Goal: Information Seeking & Learning: Learn about a topic

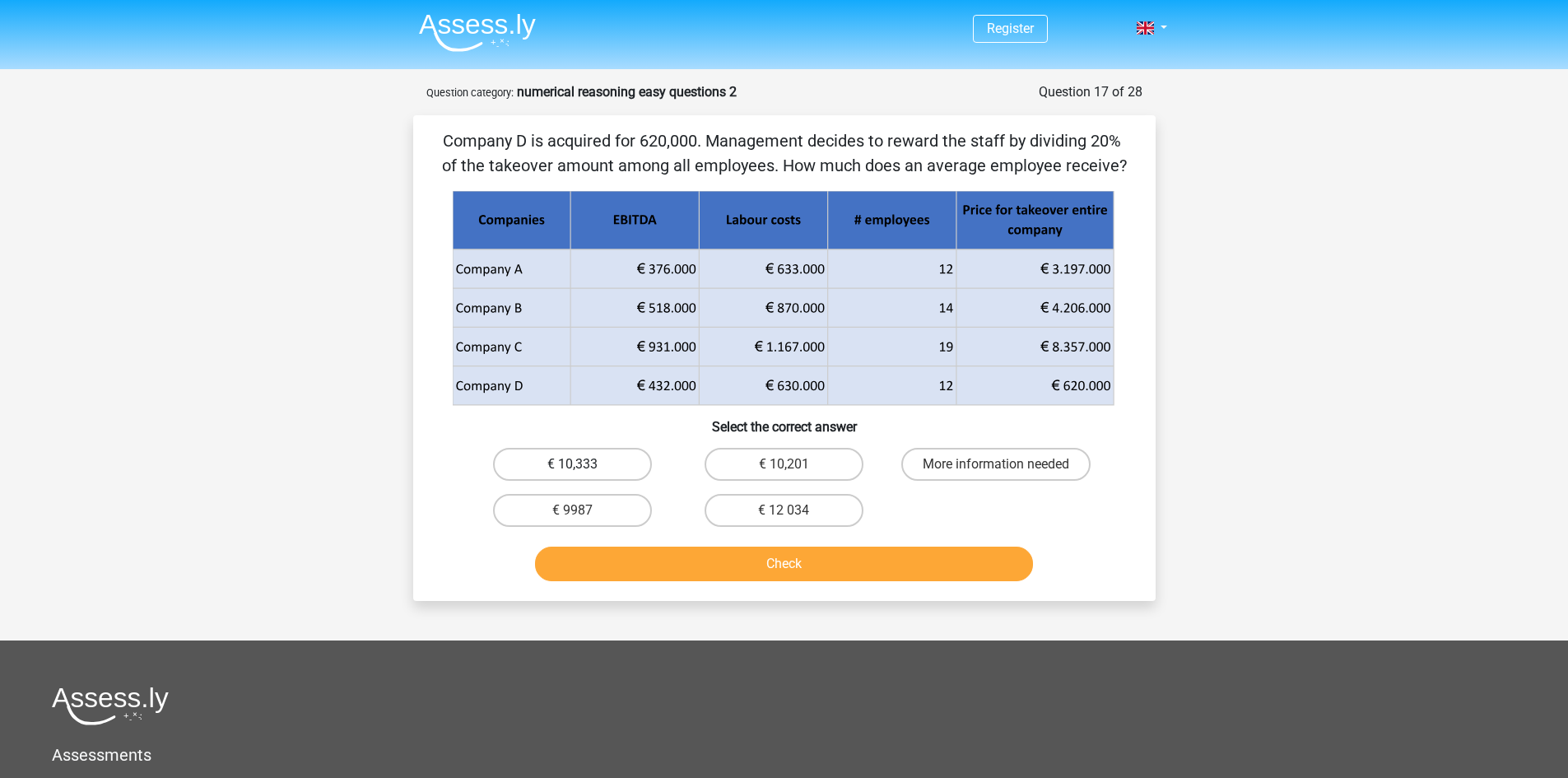
click at [626, 475] on label "€ 10,333" at bounding box center [573, 465] width 159 height 33
click at [582, 475] on input "€ 10,333" at bounding box center [578, 470] width 11 height 11
radio input "true"
click at [671, 564] on button "Check" at bounding box center [784, 563] width 498 height 34
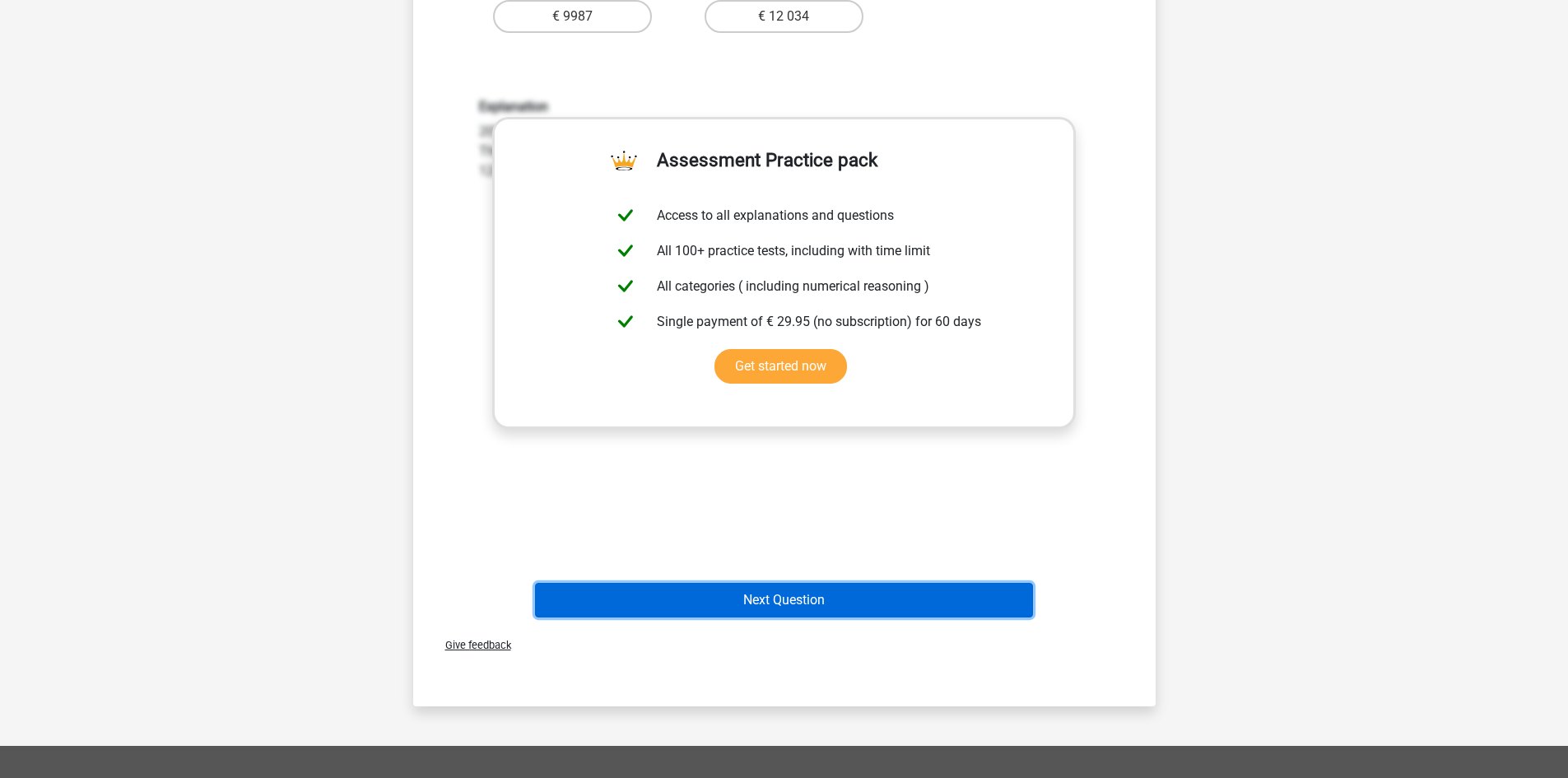
click at [919, 592] on button "Next Question" at bounding box center [784, 599] width 498 height 34
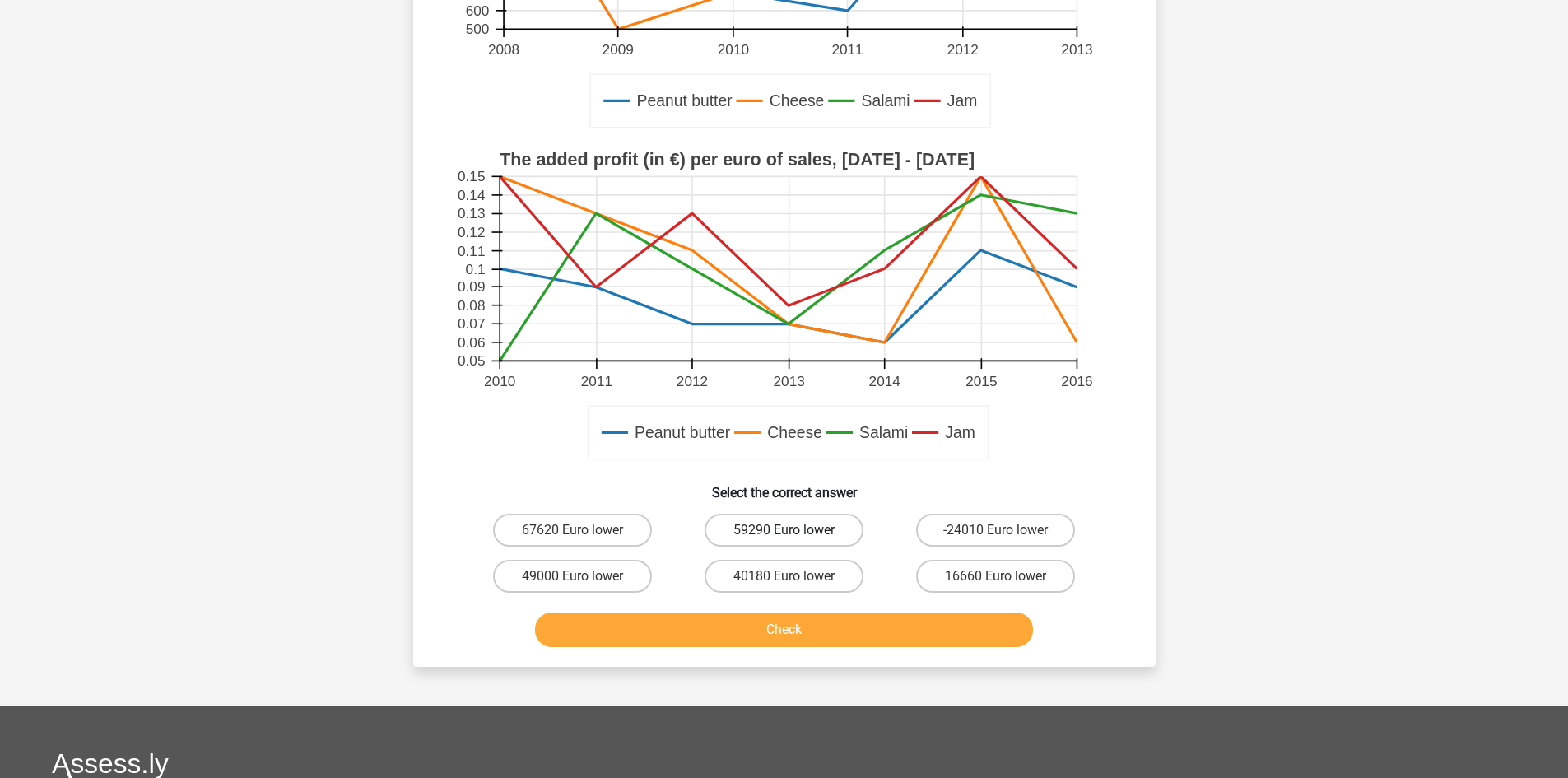
scroll to position [384, 0]
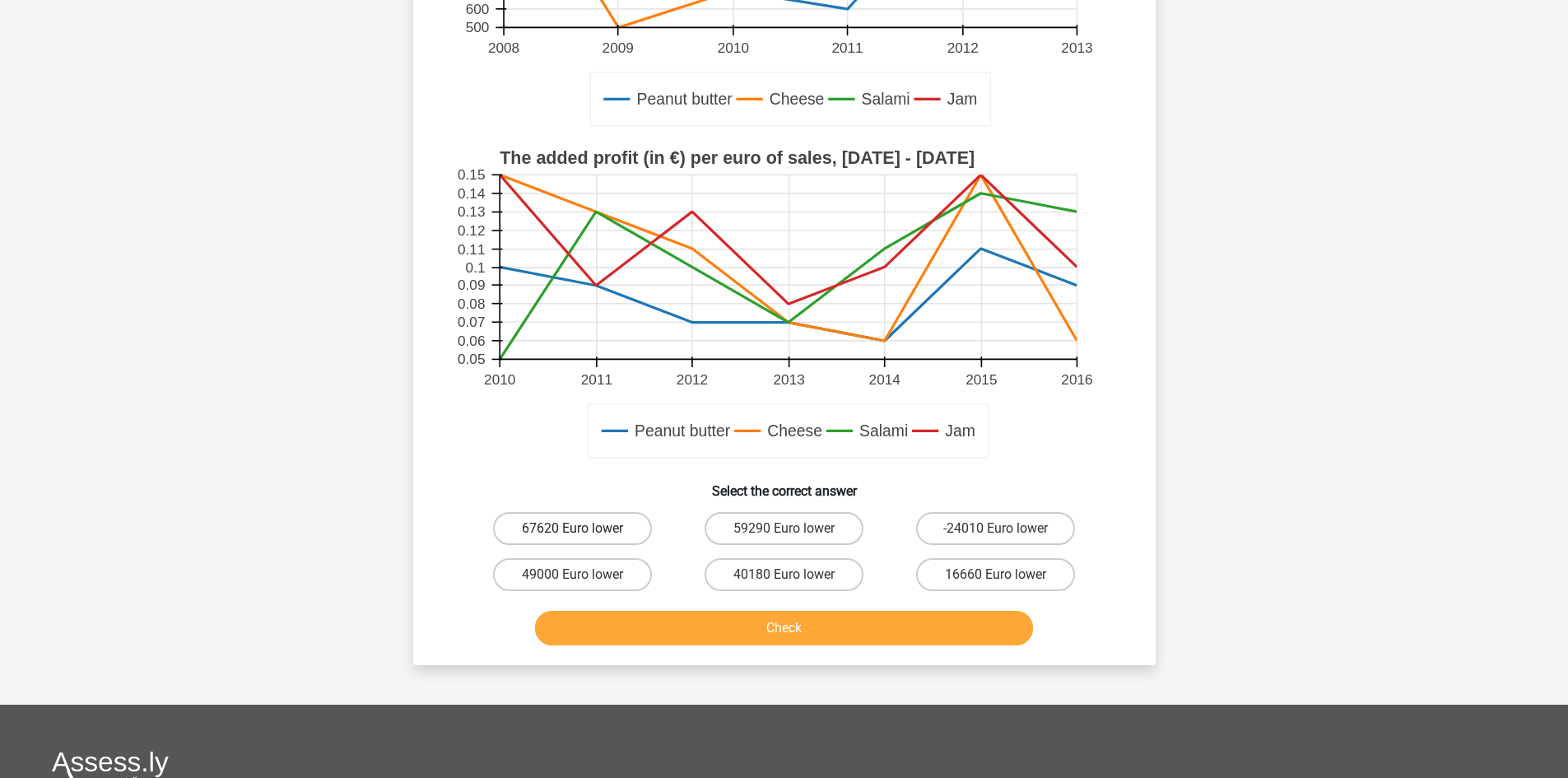
click at [627, 523] on label "67620 Euro lower" at bounding box center [573, 529] width 159 height 33
click at [582, 529] on input "67620 Euro lower" at bounding box center [578, 534] width 11 height 11
radio input "true"
click at [672, 636] on button "Check" at bounding box center [784, 628] width 498 height 34
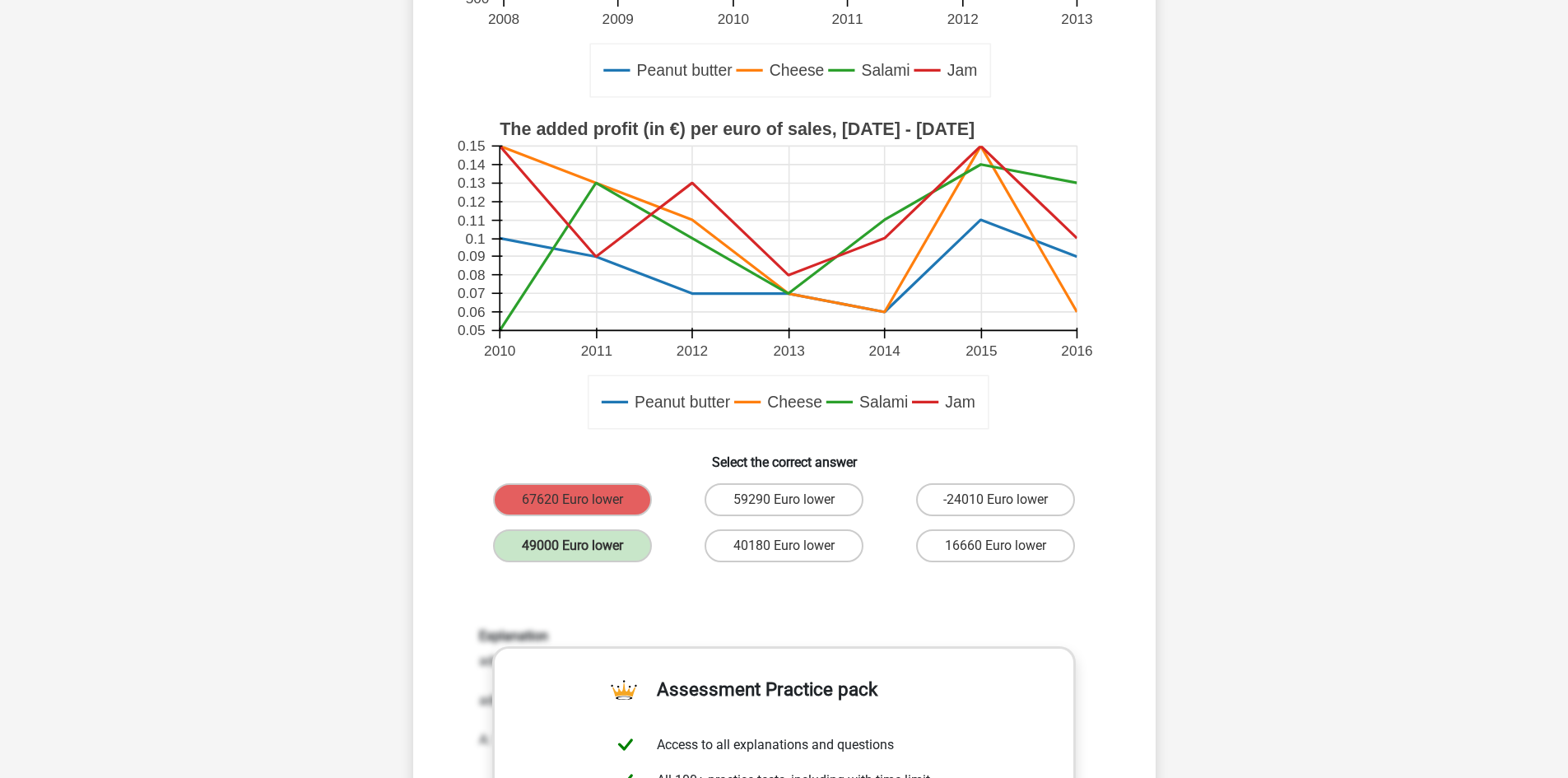
scroll to position [439, 0]
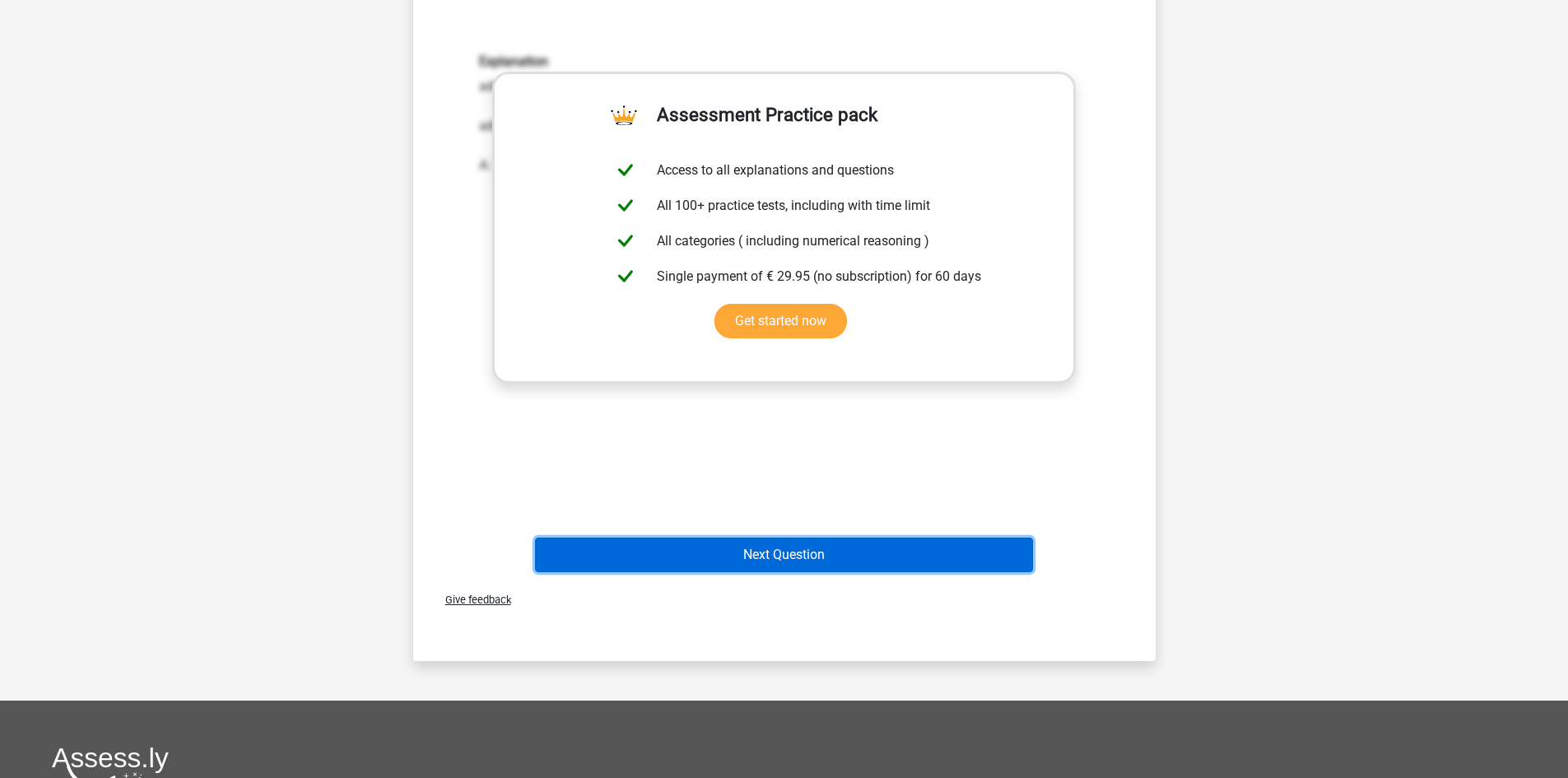
click at [848, 554] on button "Next Question" at bounding box center [784, 555] width 498 height 34
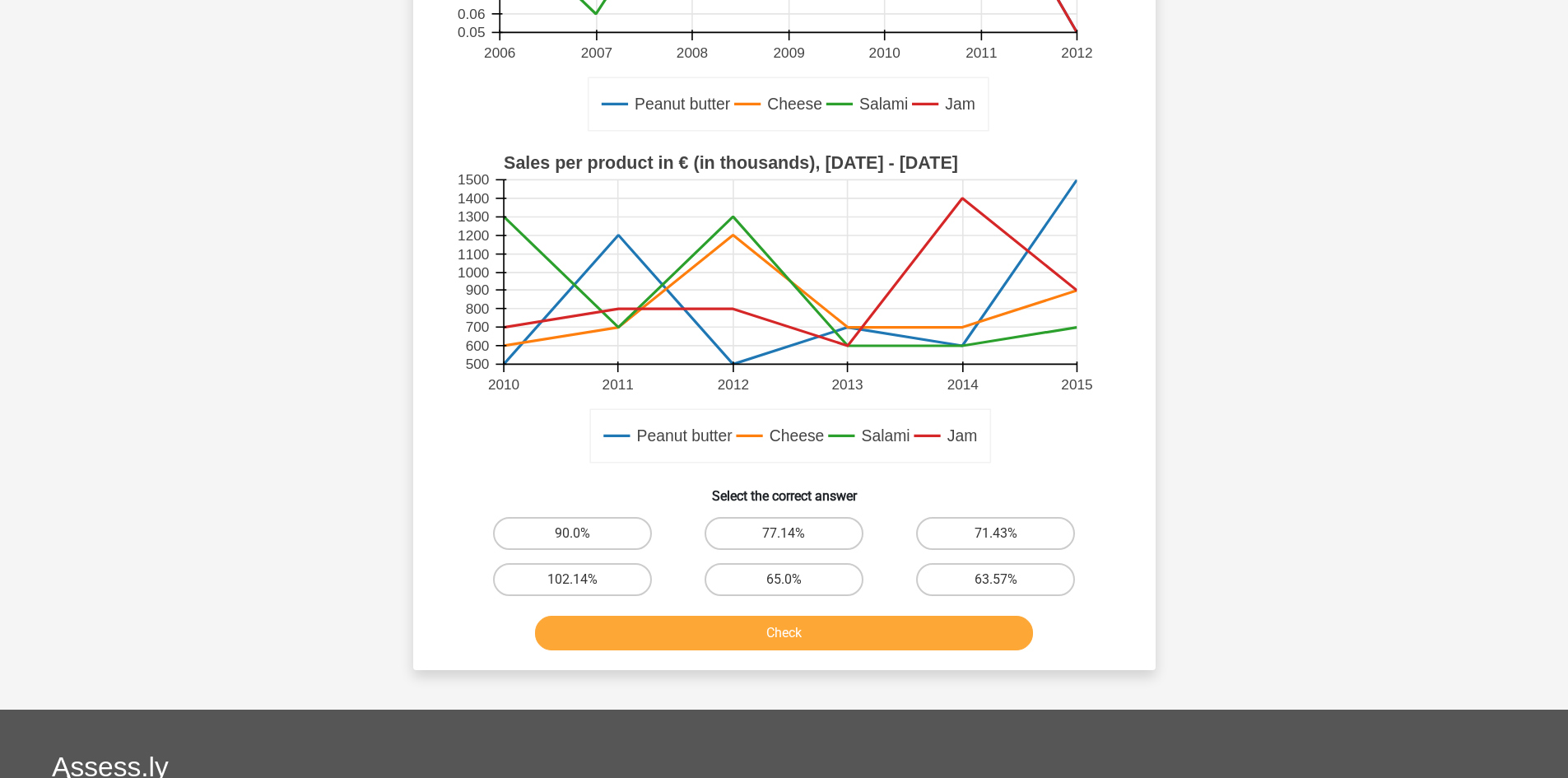
scroll to position [384, 0]
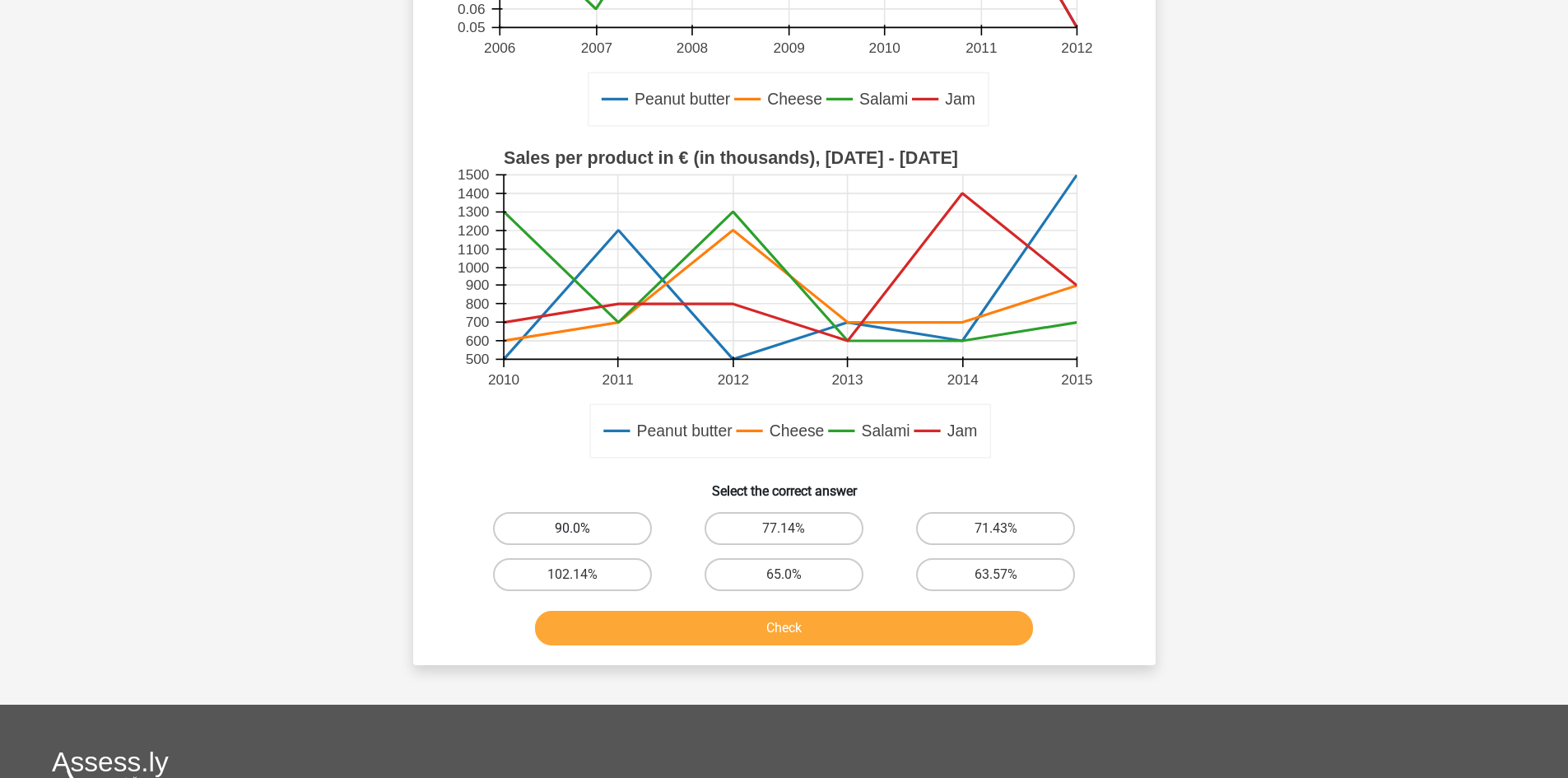
click at [579, 546] on label "90.0%" at bounding box center [573, 529] width 159 height 33
click at [579, 539] on input "90.0%" at bounding box center [578, 534] width 11 height 11
radio input "true"
click at [639, 616] on button "Check" at bounding box center [784, 628] width 498 height 34
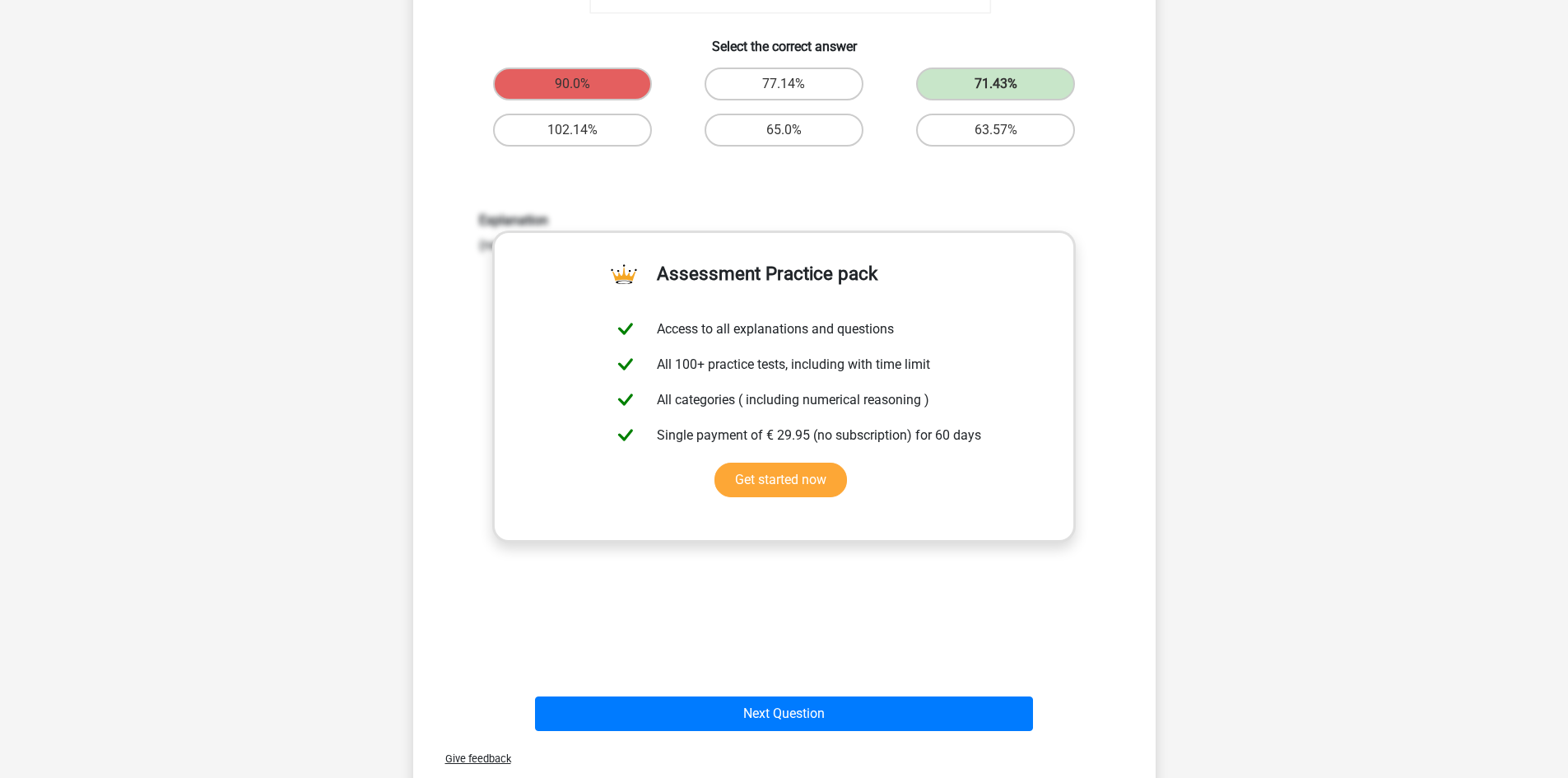
scroll to position [823, 0]
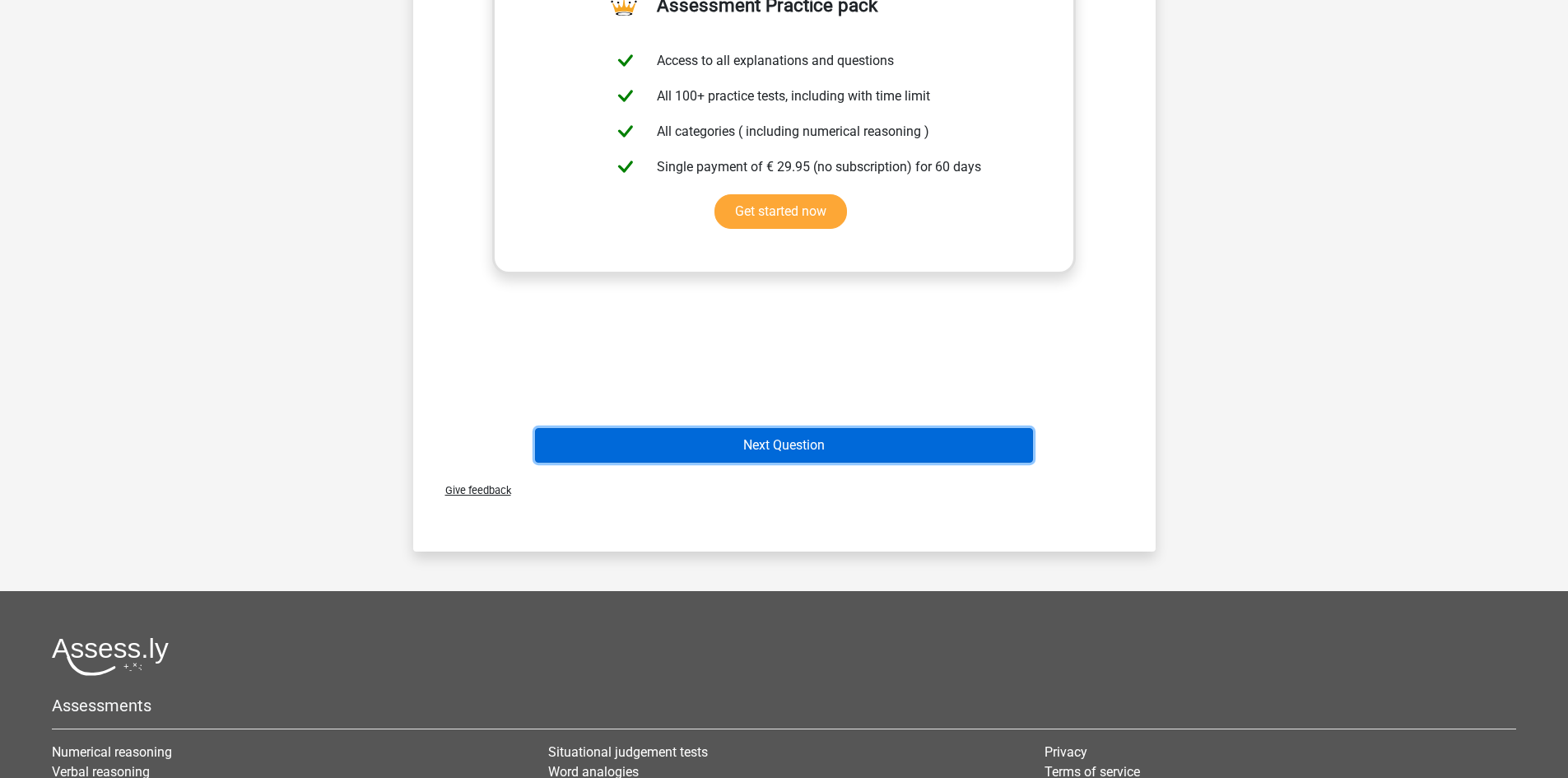
click at [857, 434] on button "Next Question" at bounding box center [784, 445] width 498 height 34
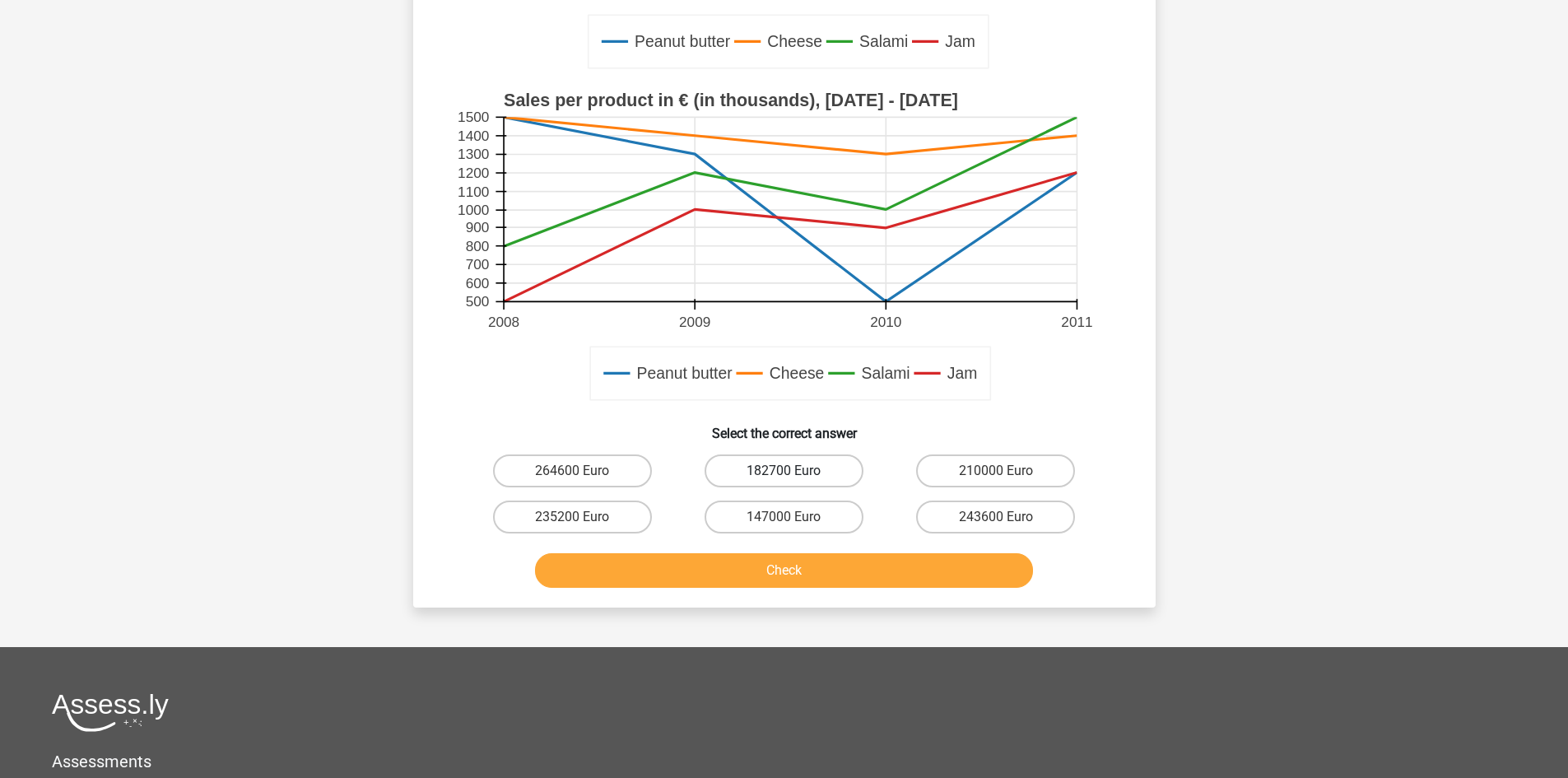
scroll to position [439, 0]
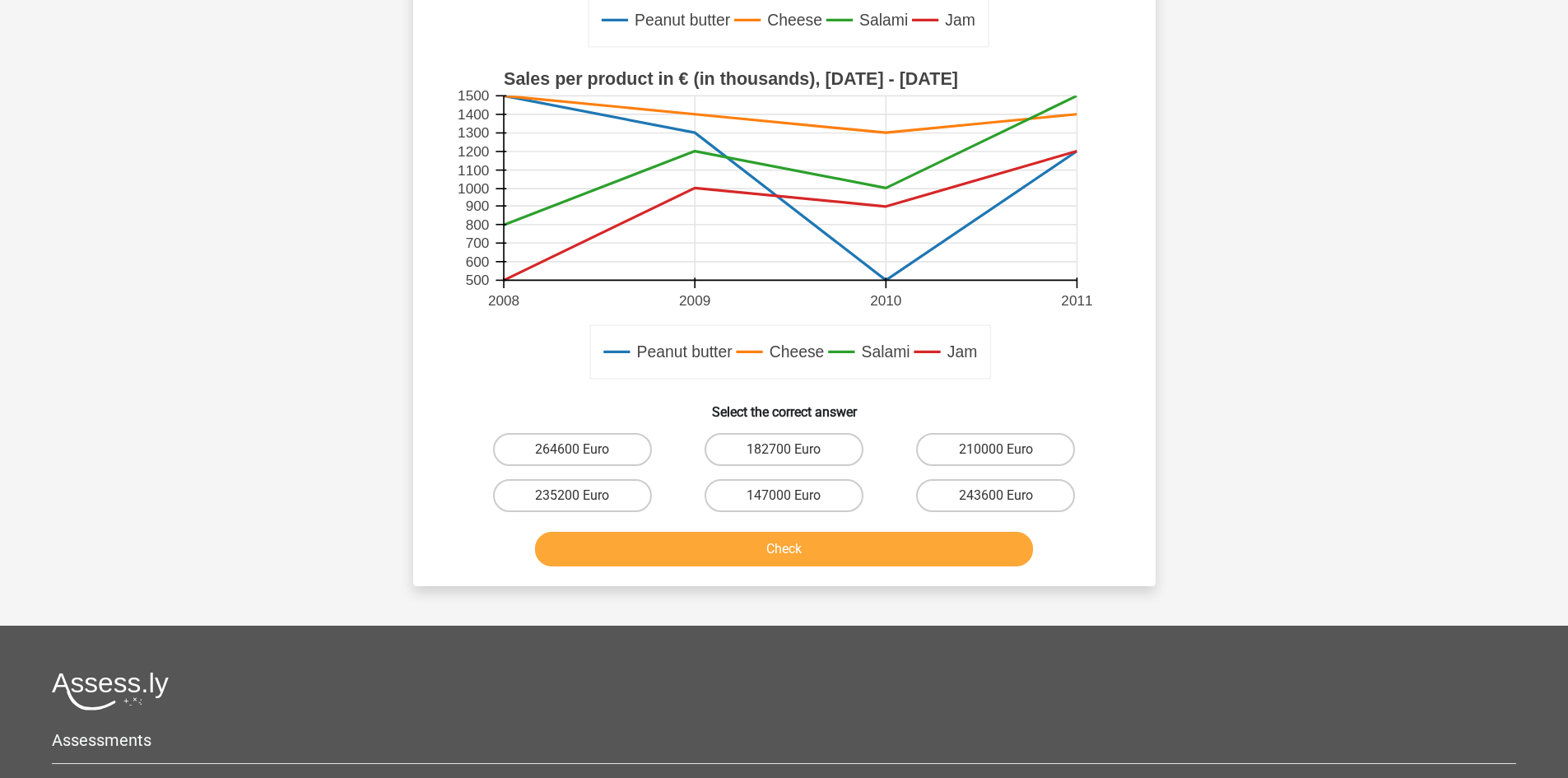
click at [618, 433] on div "264600 Euro" at bounding box center [572, 450] width 211 height 46
click at [616, 457] on label "264600 Euro" at bounding box center [573, 450] width 159 height 33
click at [582, 457] on input "264600 Euro" at bounding box center [578, 455] width 11 height 11
radio input "true"
click at [702, 555] on button "Check" at bounding box center [784, 548] width 498 height 34
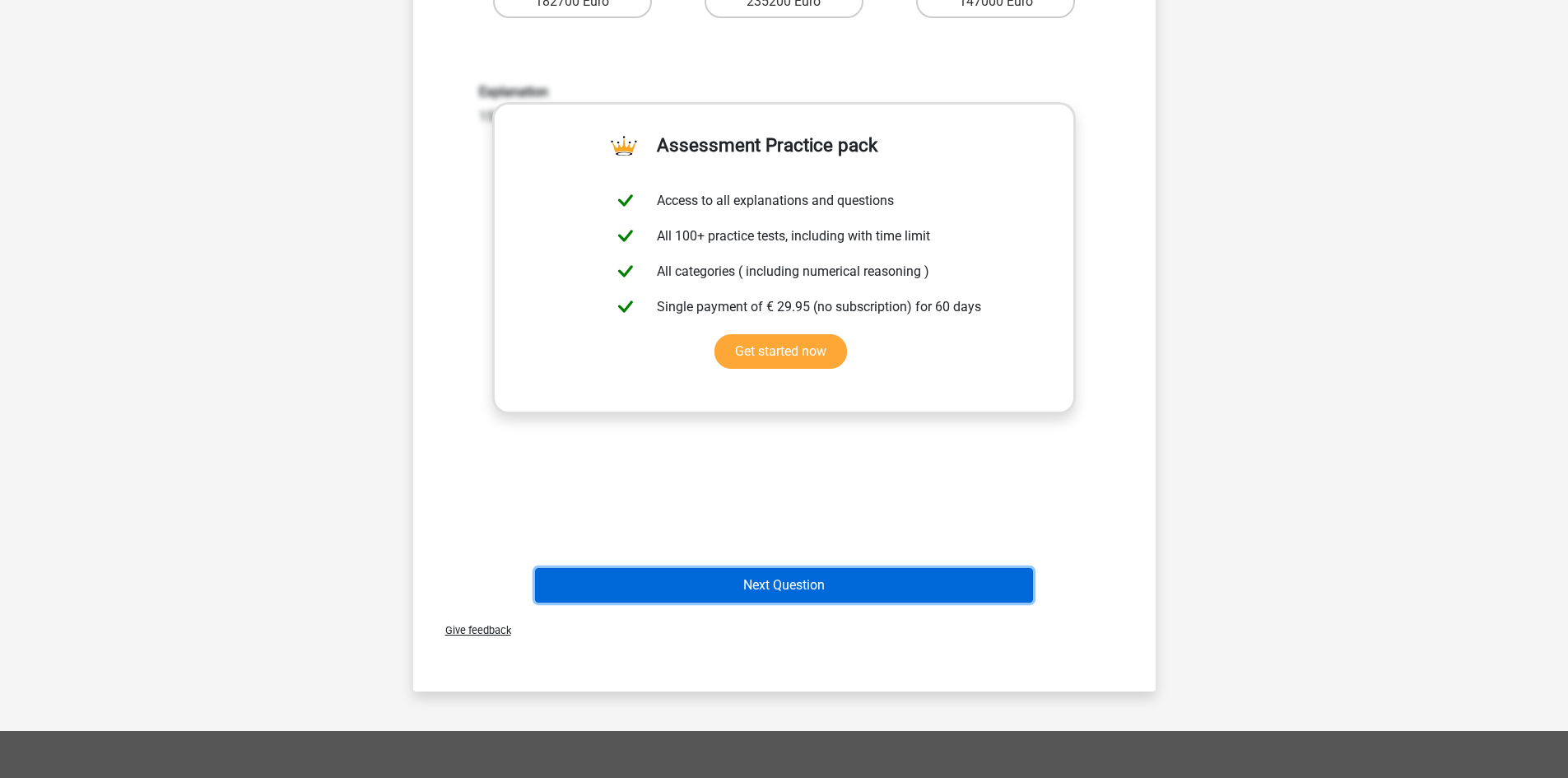
click at [805, 575] on button "Next Question" at bounding box center [784, 584] width 498 height 34
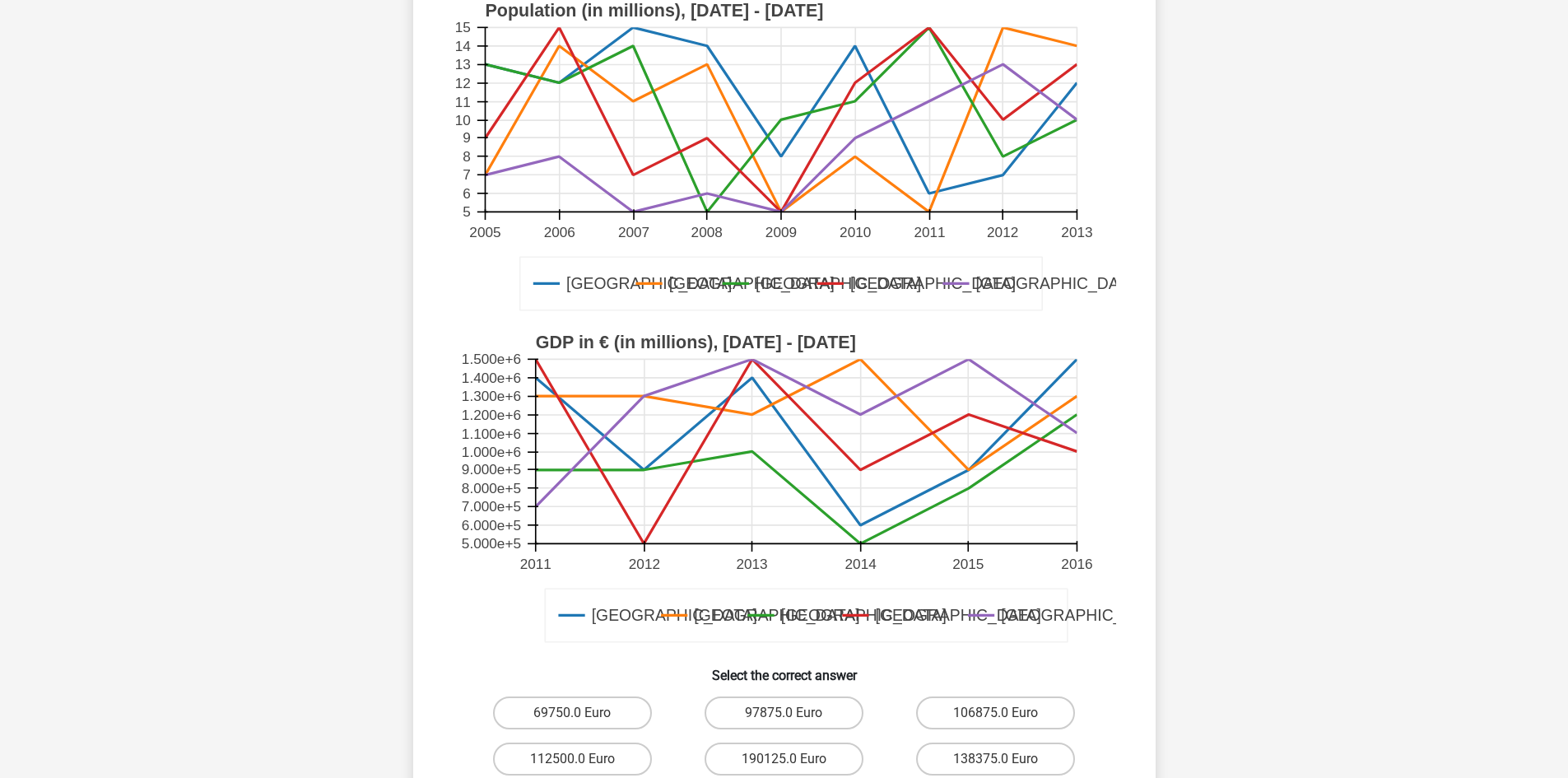
scroll to position [274, 0]
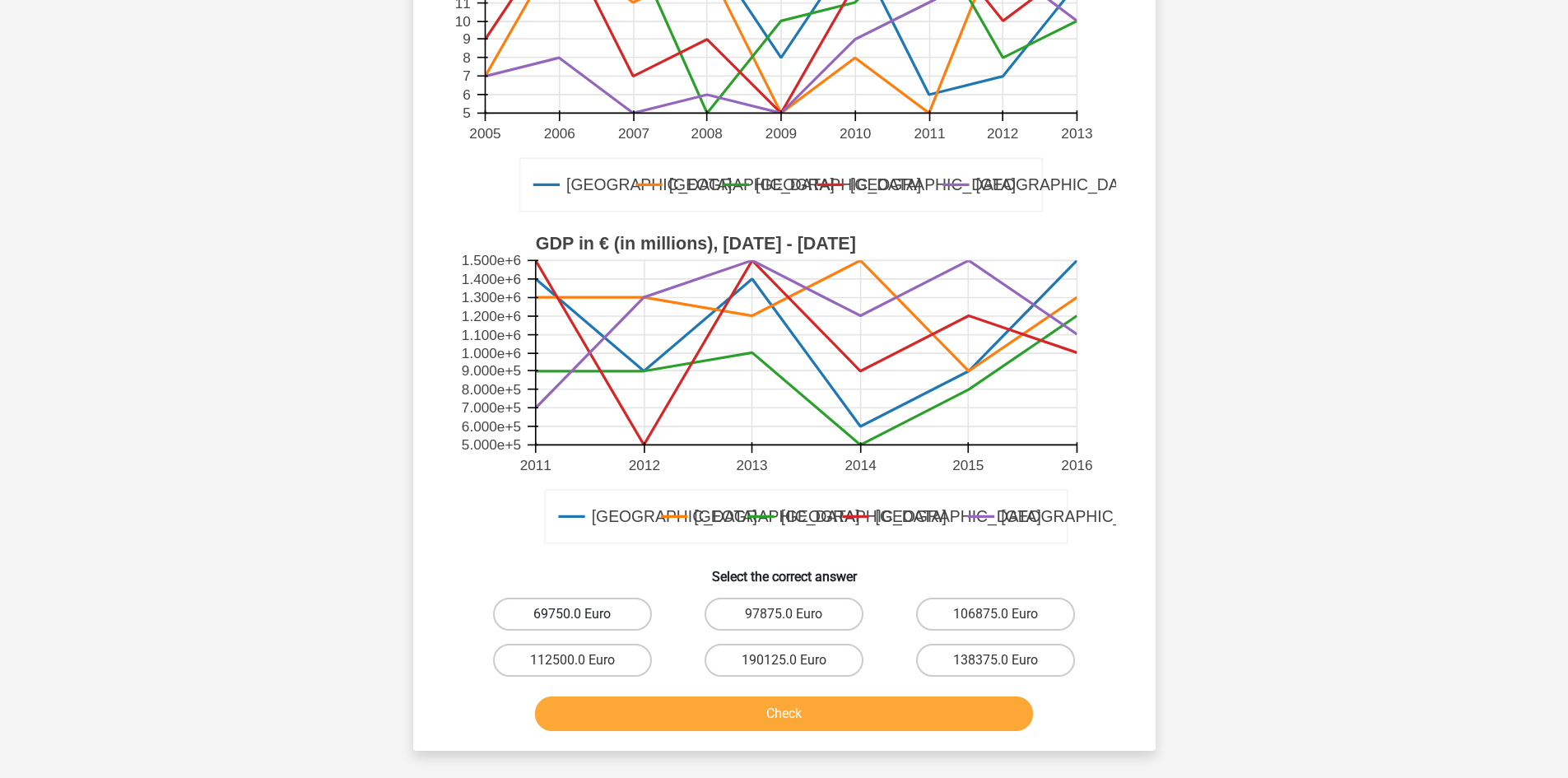
click at [626, 605] on label "69750.0 Euro" at bounding box center [573, 614] width 159 height 33
click at [582, 614] on input "69750.0 Euro" at bounding box center [578, 620] width 11 height 11
radio input "true"
click at [688, 698] on button "Check" at bounding box center [784, 713] width 498 height 34
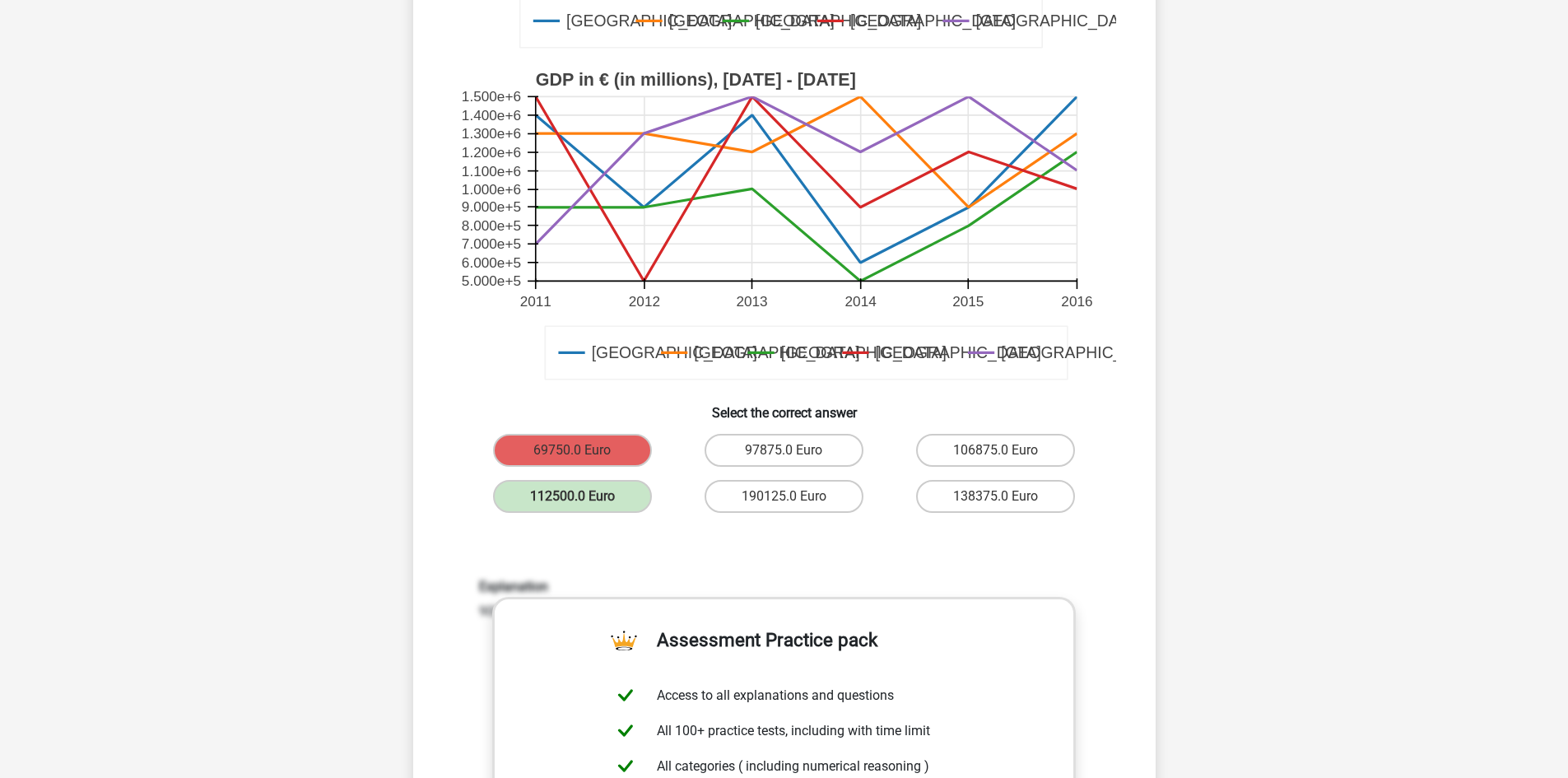
scroll to position [439, 0]
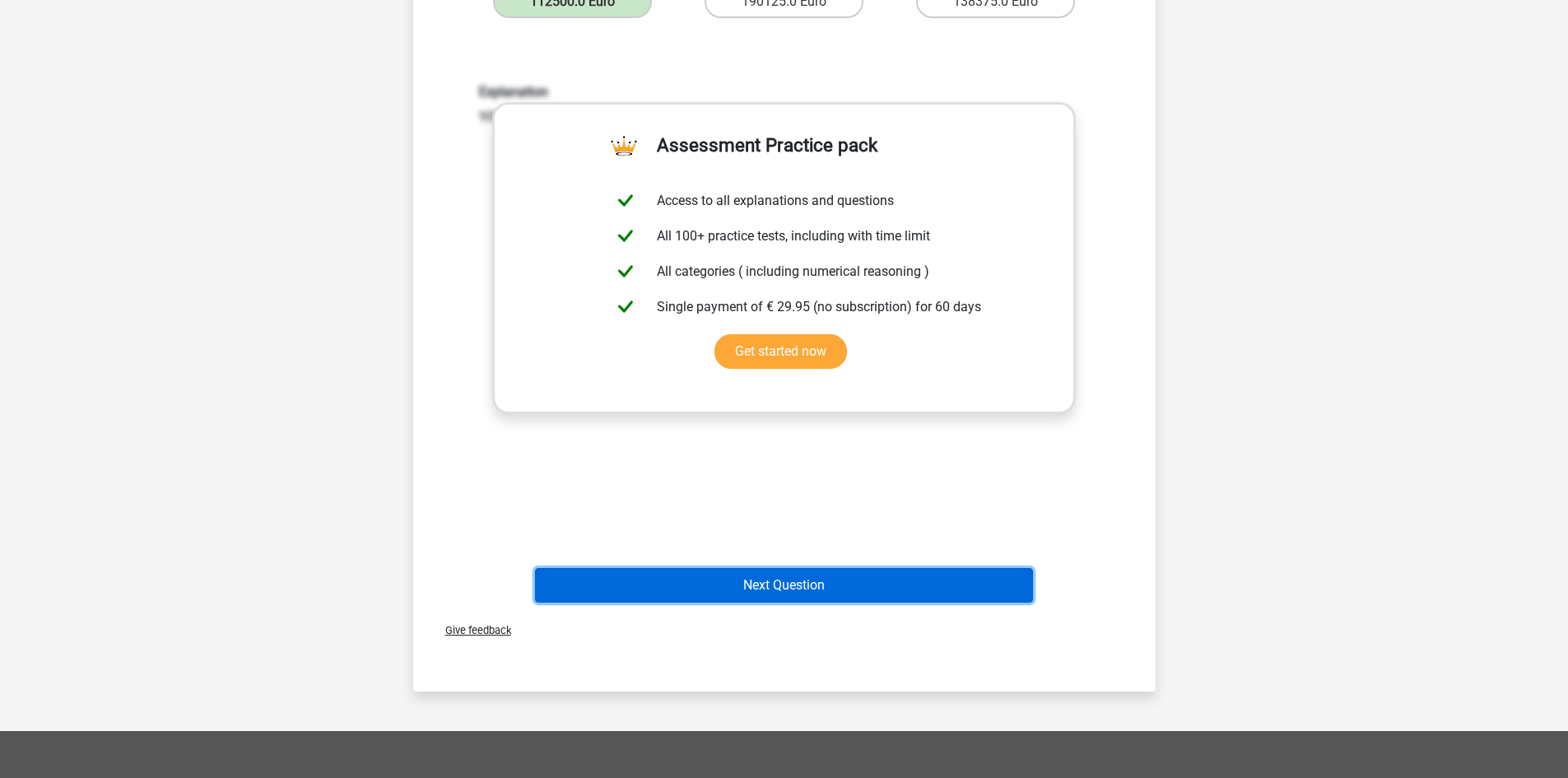
click at [843, 584] on button "Next Question" at bounding box center [784, 584] width 498 height 34
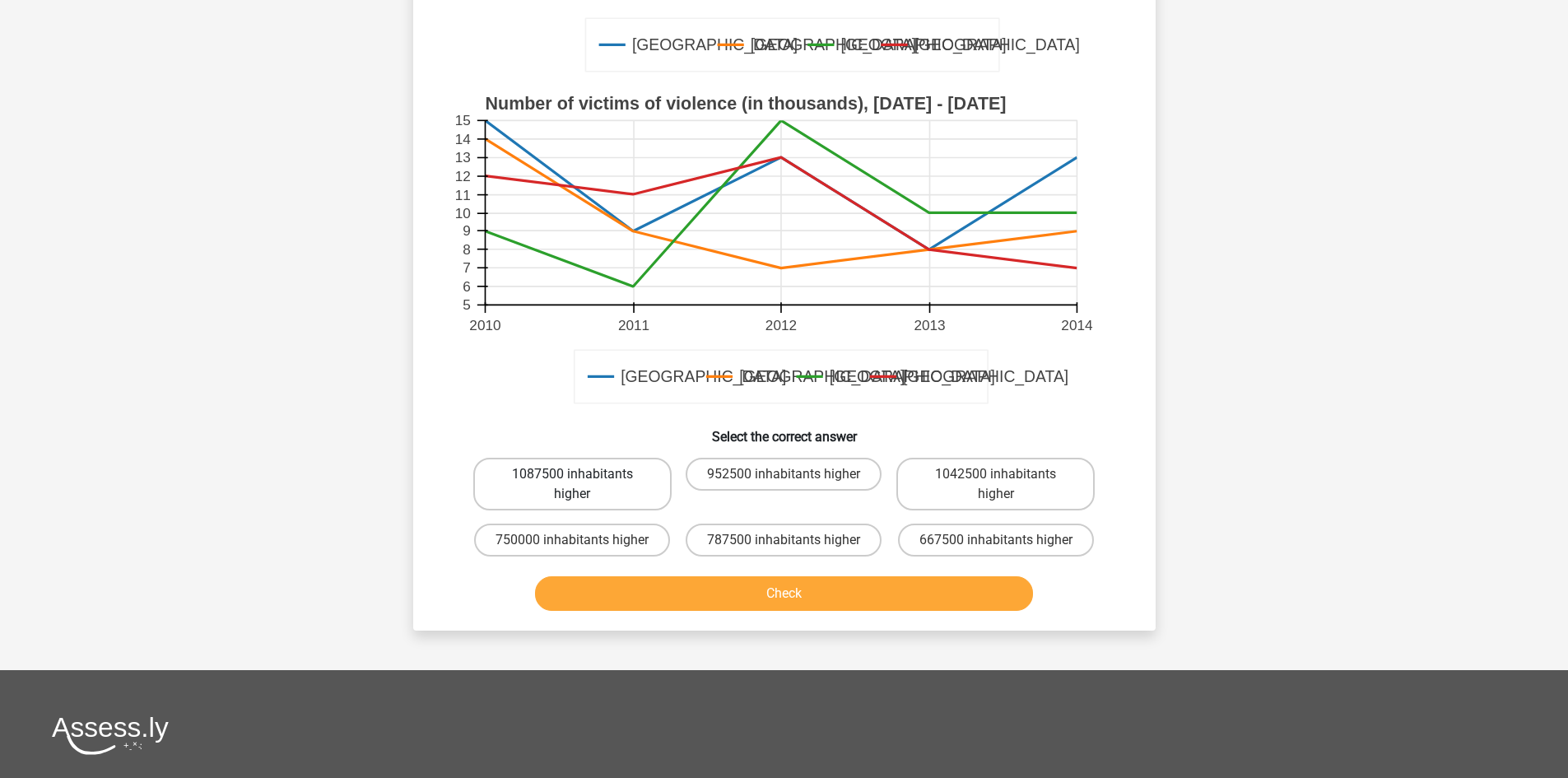
click at [635, 479] on label "1087500 inhabitants higher" at bounding box center [572, 483] width 198 height 53
click at [582, 479] on input "1087500 inhabitants higher" at bounding box center [578, 480] width 11 height 11
radio input "true"
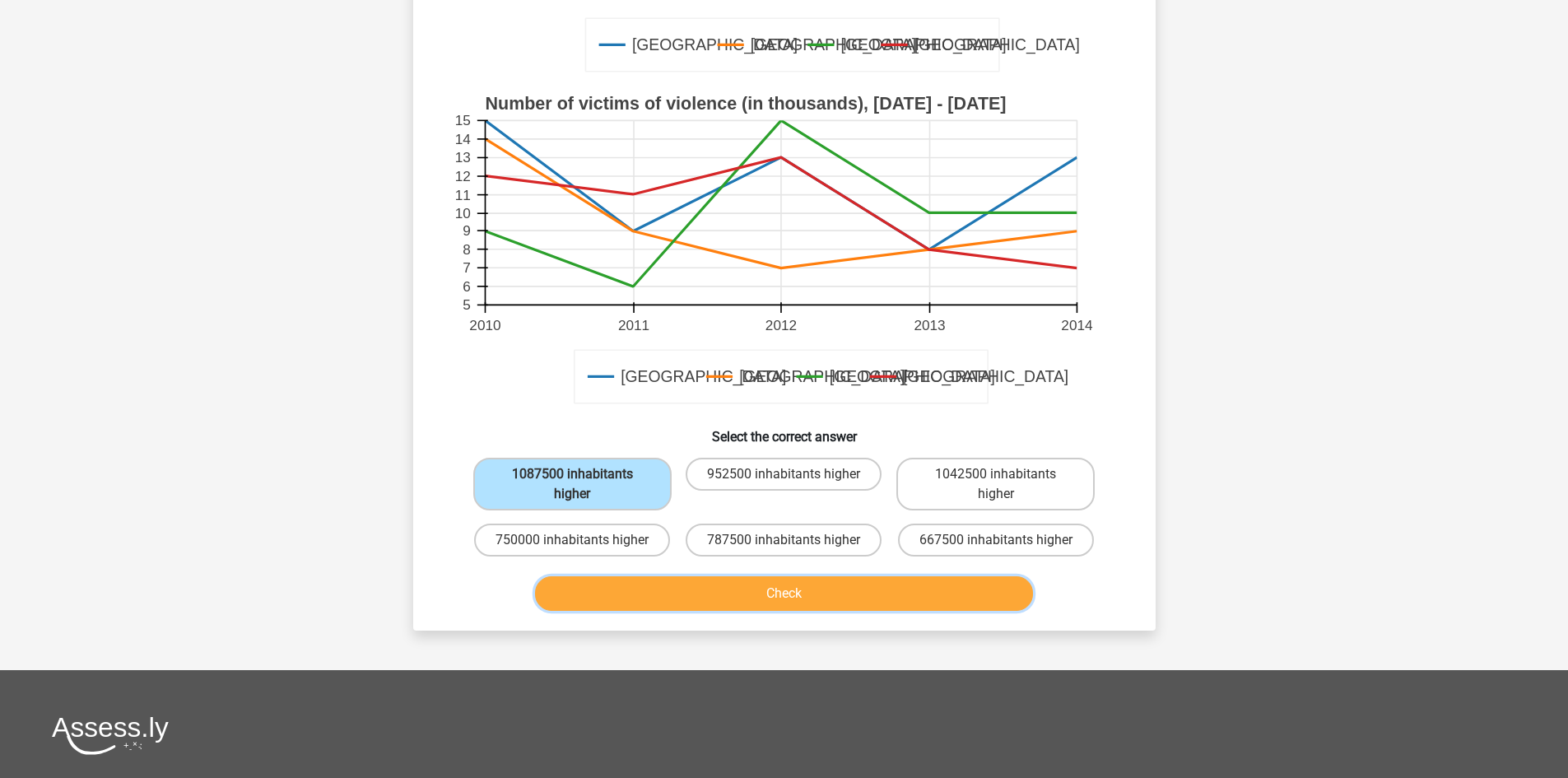
click at [693, 601] on button "Check" at bounding box center [784, 593] width 498 height 34
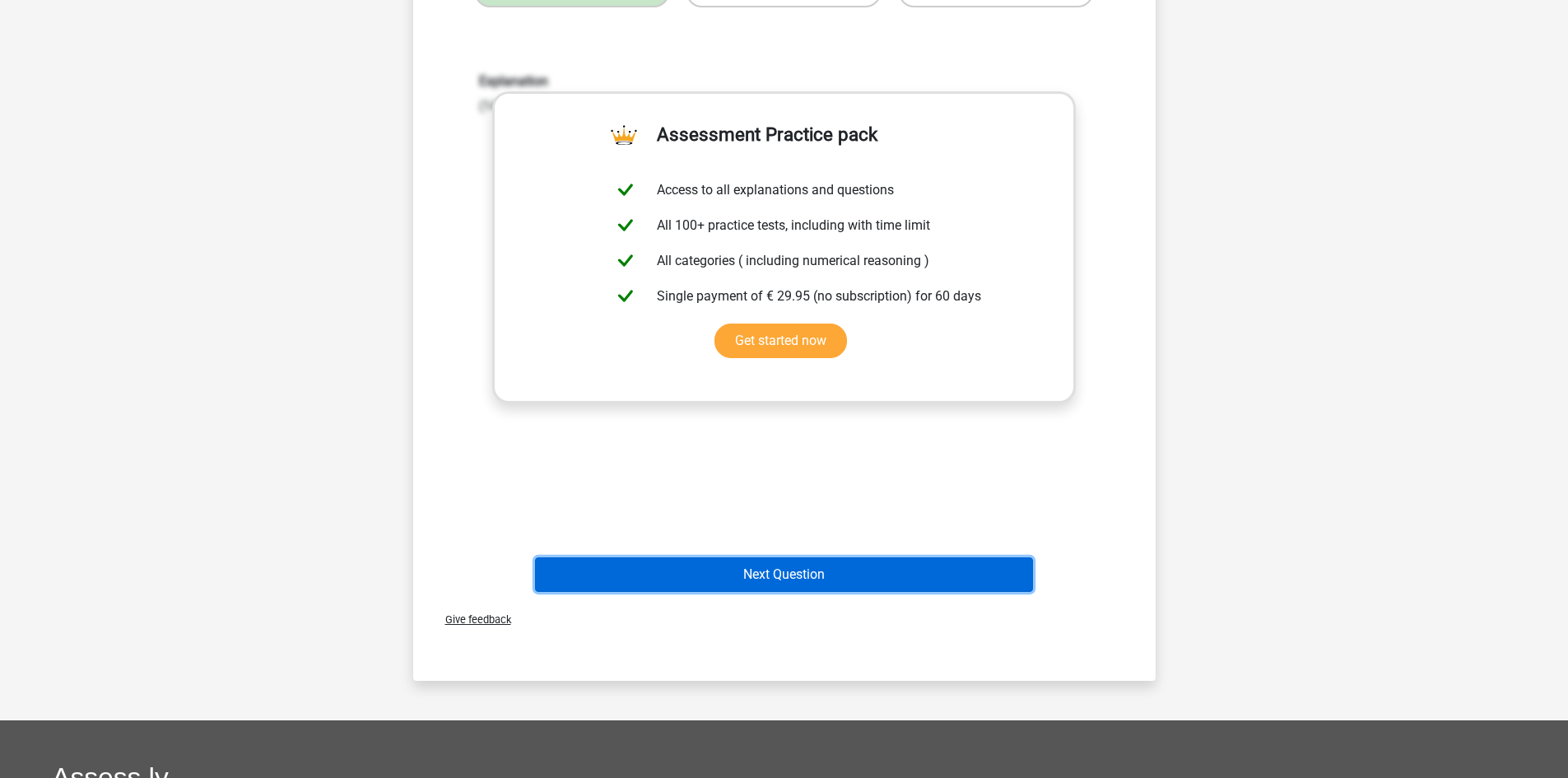
click at [828, 578] on button "Next Question" at bounding box center [784, 574] width 498 height 34
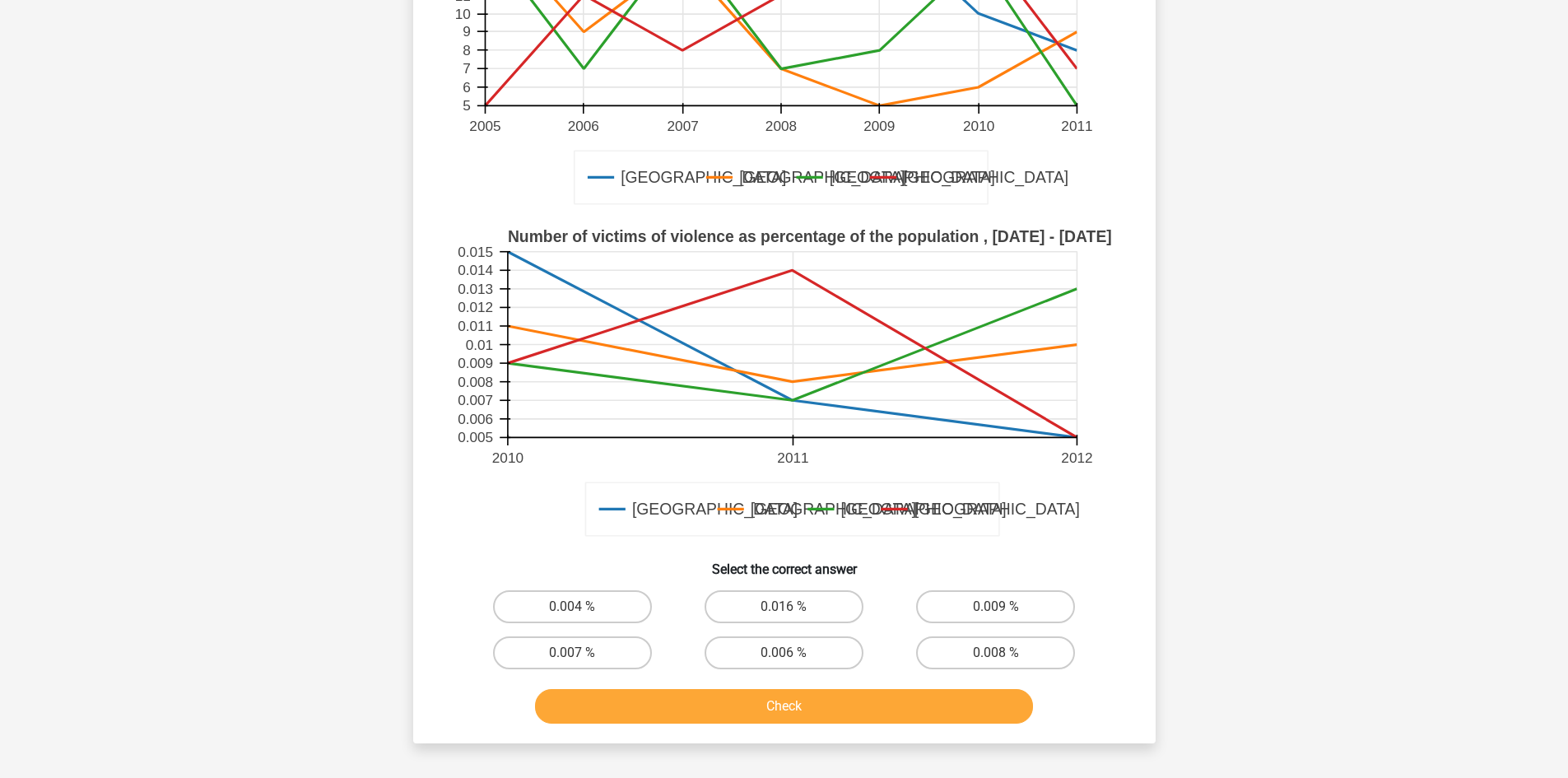
scroll to position [358, 0]
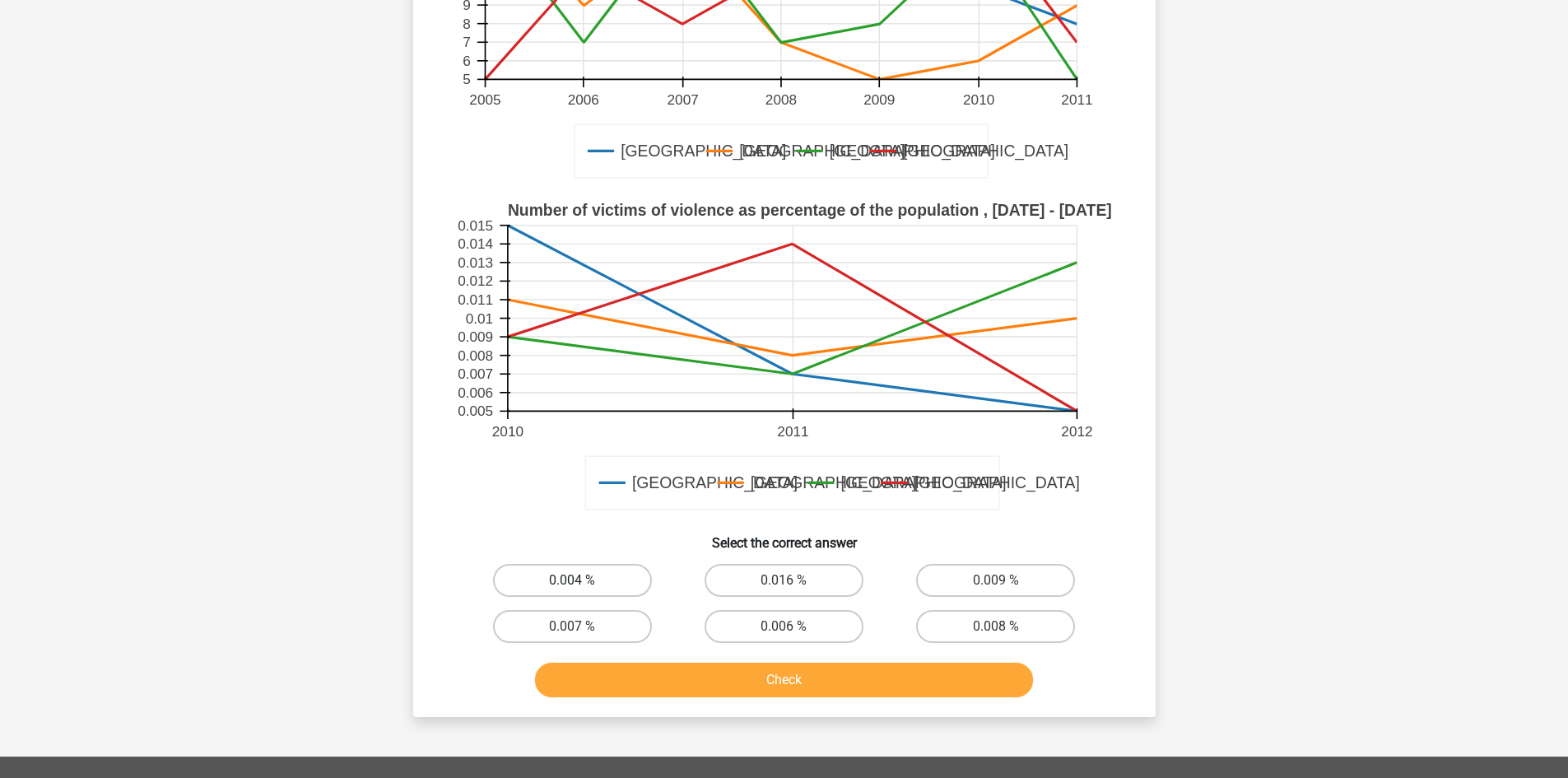
click at [600, 568] on label "0.004 %" at bounding box center [573, 581] width 159 height 33
click at [582, 581] on input "0.004 %" at bounding box center [578, 586] width 11 height 11
radio input "true"
click at [661, 675] on button "Check" at bounding box center [784, 680] width 498 height 34
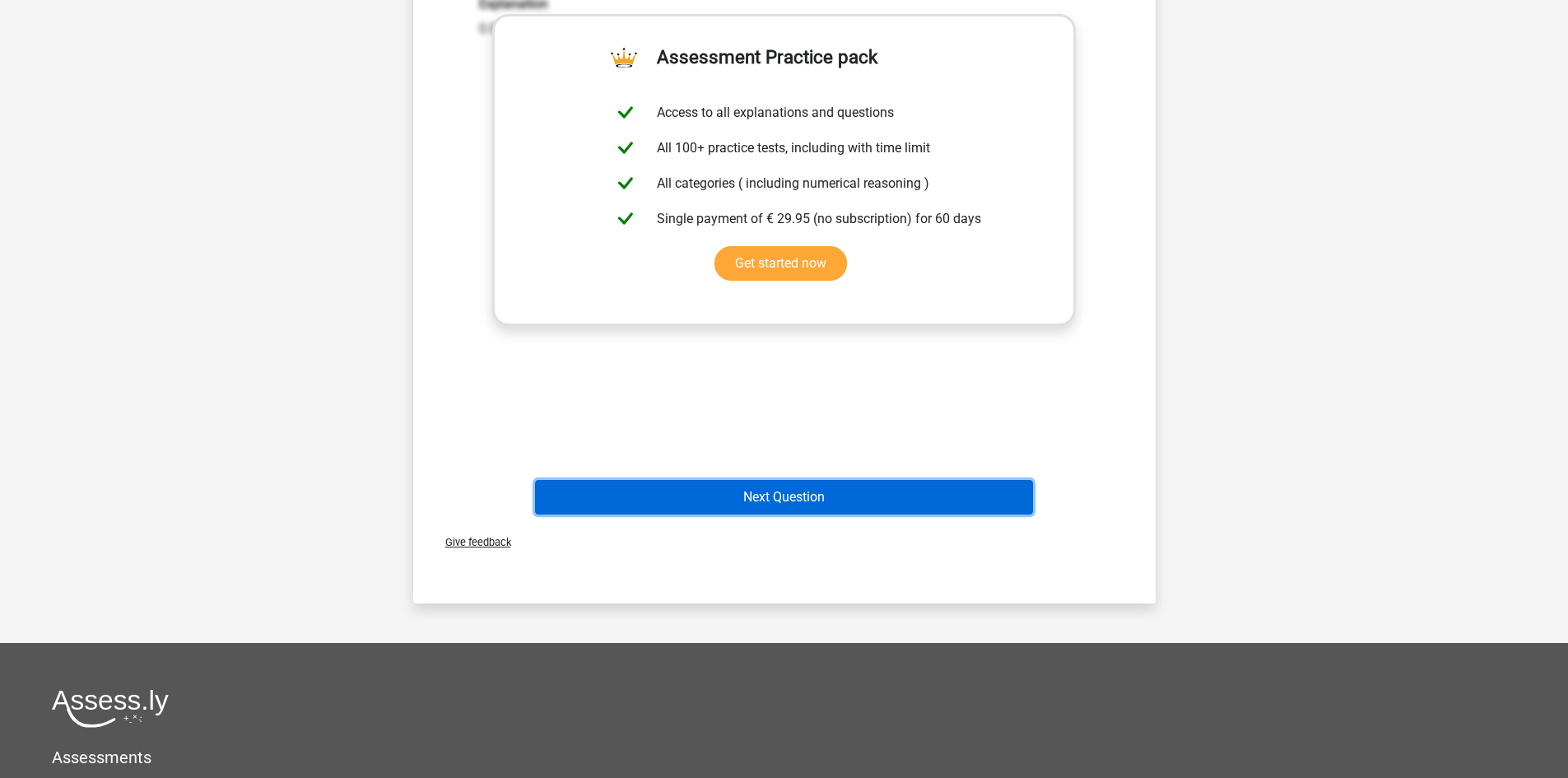
click at [909, 507] on button "Next Question" at bounding box center [784, 496] width 498 height 34
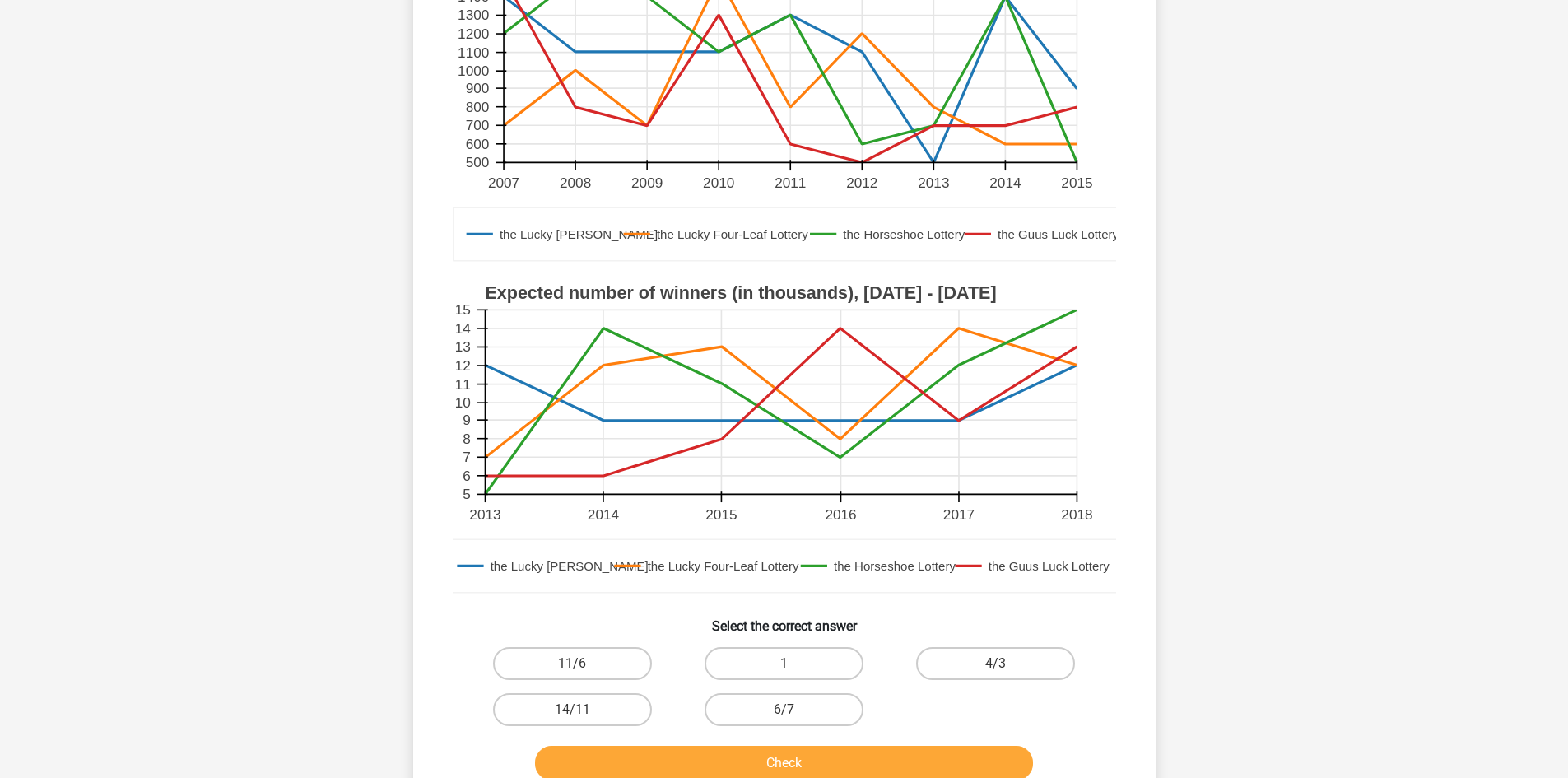
scroll to position [384, 0]
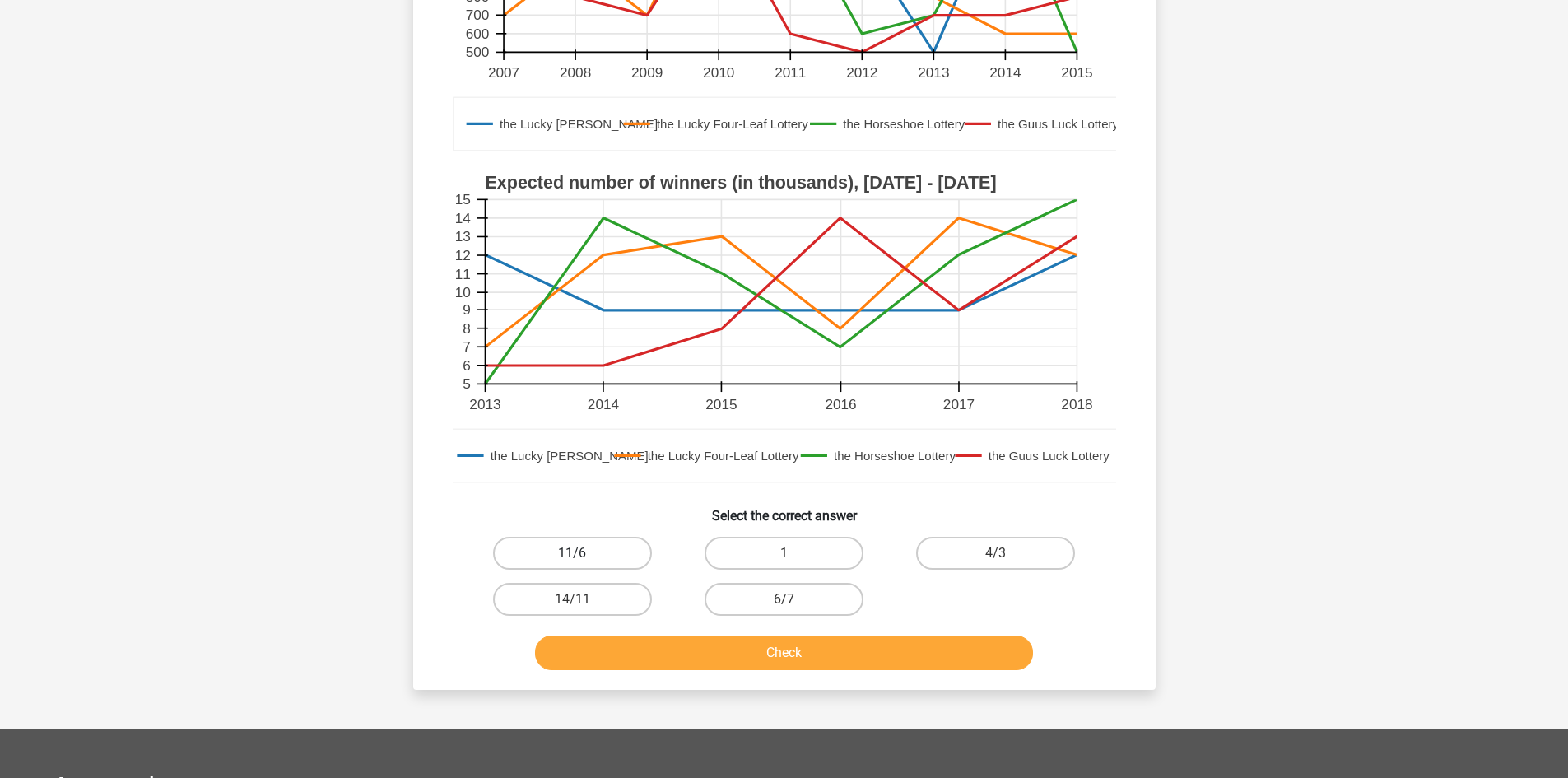
click at [616, 543] on label "11/6" at bounding box center [573, 554] width 159 height 33
click at [582, 553] on input "11/6" at bounding box center [578, 558] width 11 height 11
radio input "true"
click at [666, 639] on button "Check" at bounding box center [784, 652] width 498 height 34
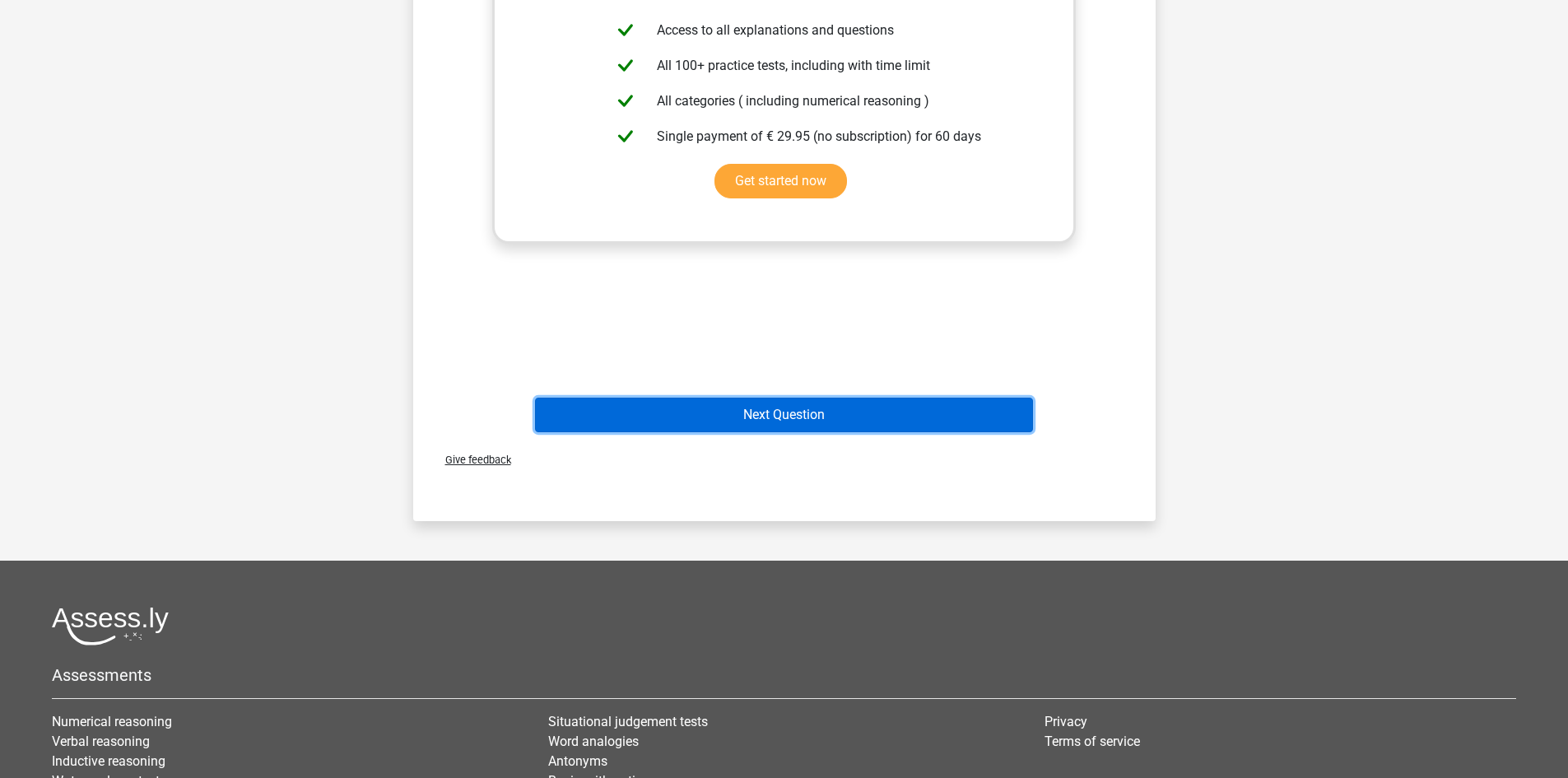
click at [819, 430] on button "Next Question" at bounding box center [784, 414] width 498 height 34
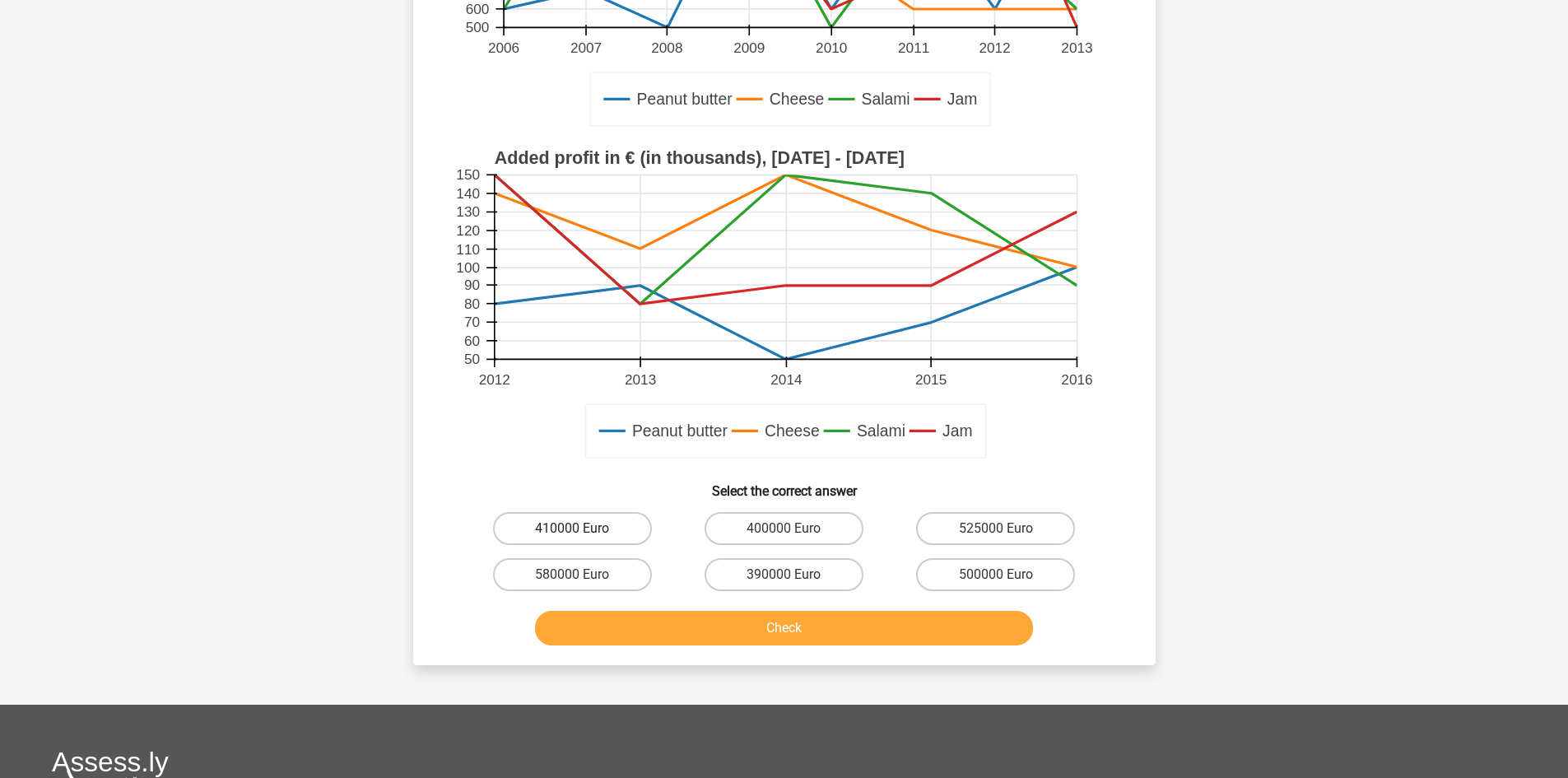
click at [628, 530] on label "410000 Euro" at bounding box center [573, 529] width 159 height 33
click at [582, 530] on input "410000 Euro" at bounding box center [578, 534] width 11 height 11
radio input "true"
click at [670, 634] on button "Check" at bounding box center [784, 628] width 498 height 34
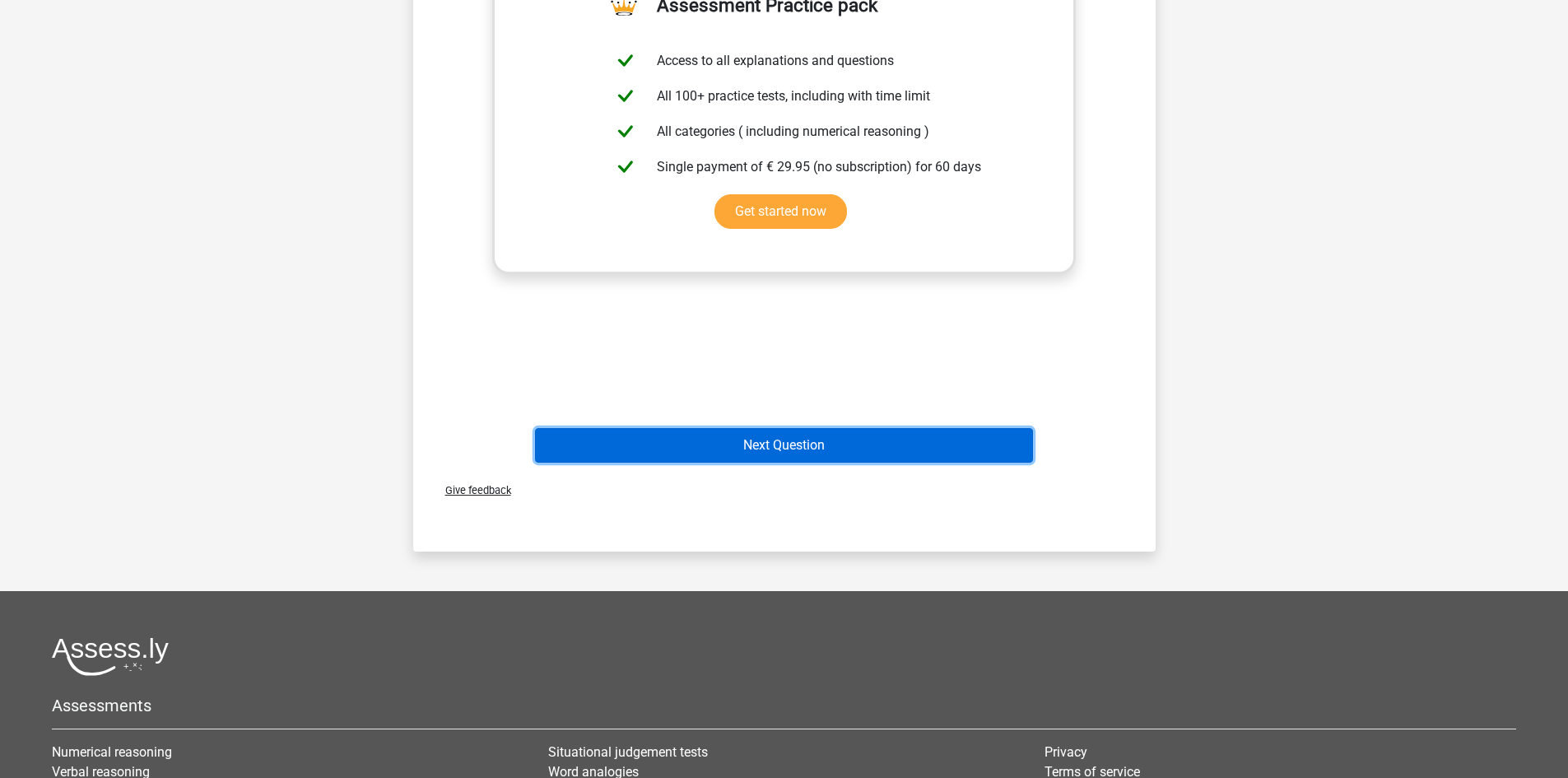
click at [840, 453] on button "Next Question" at bounding box center [784, 445] width 498 height 34
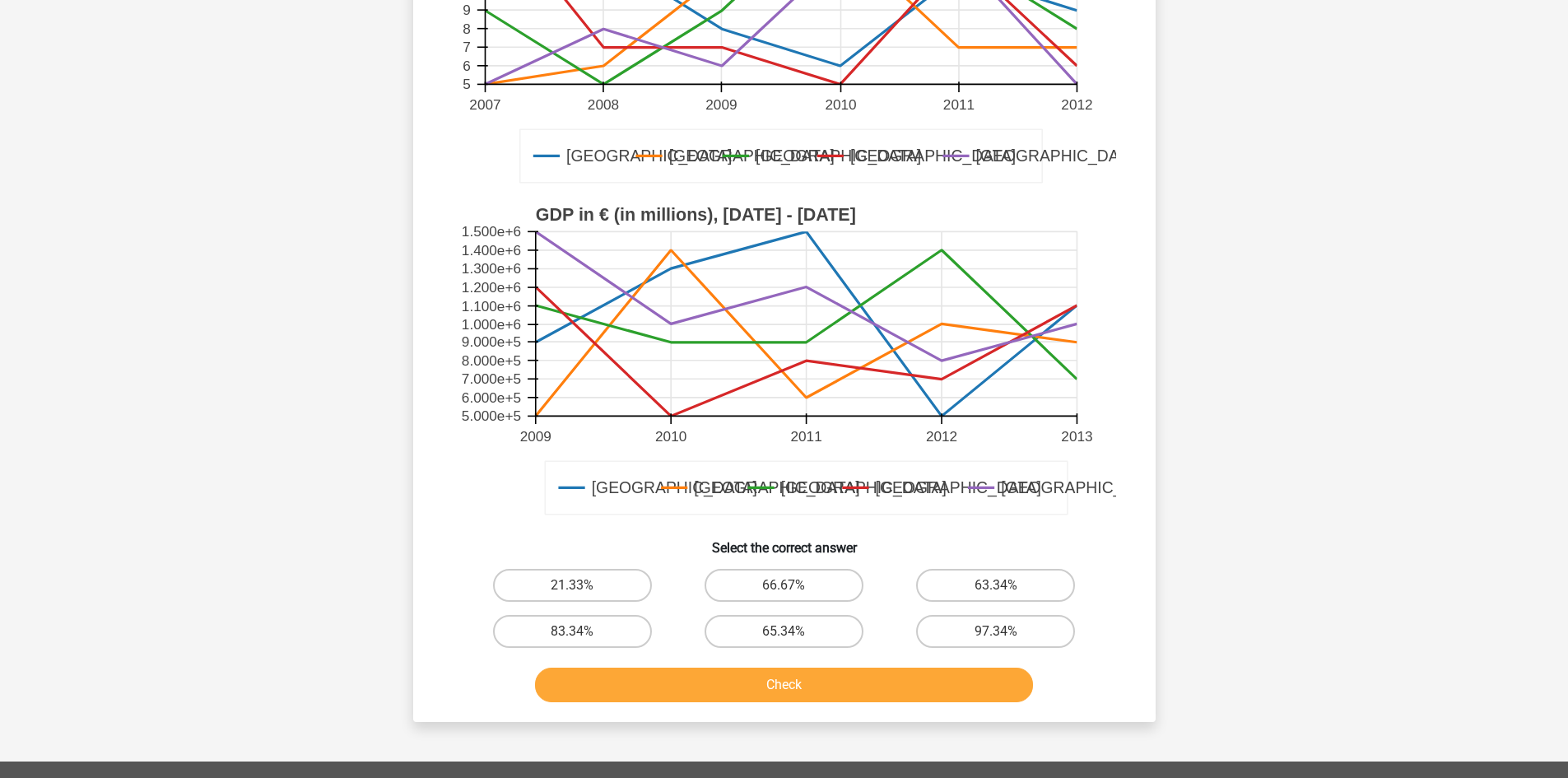
scroll to position [330, 0]
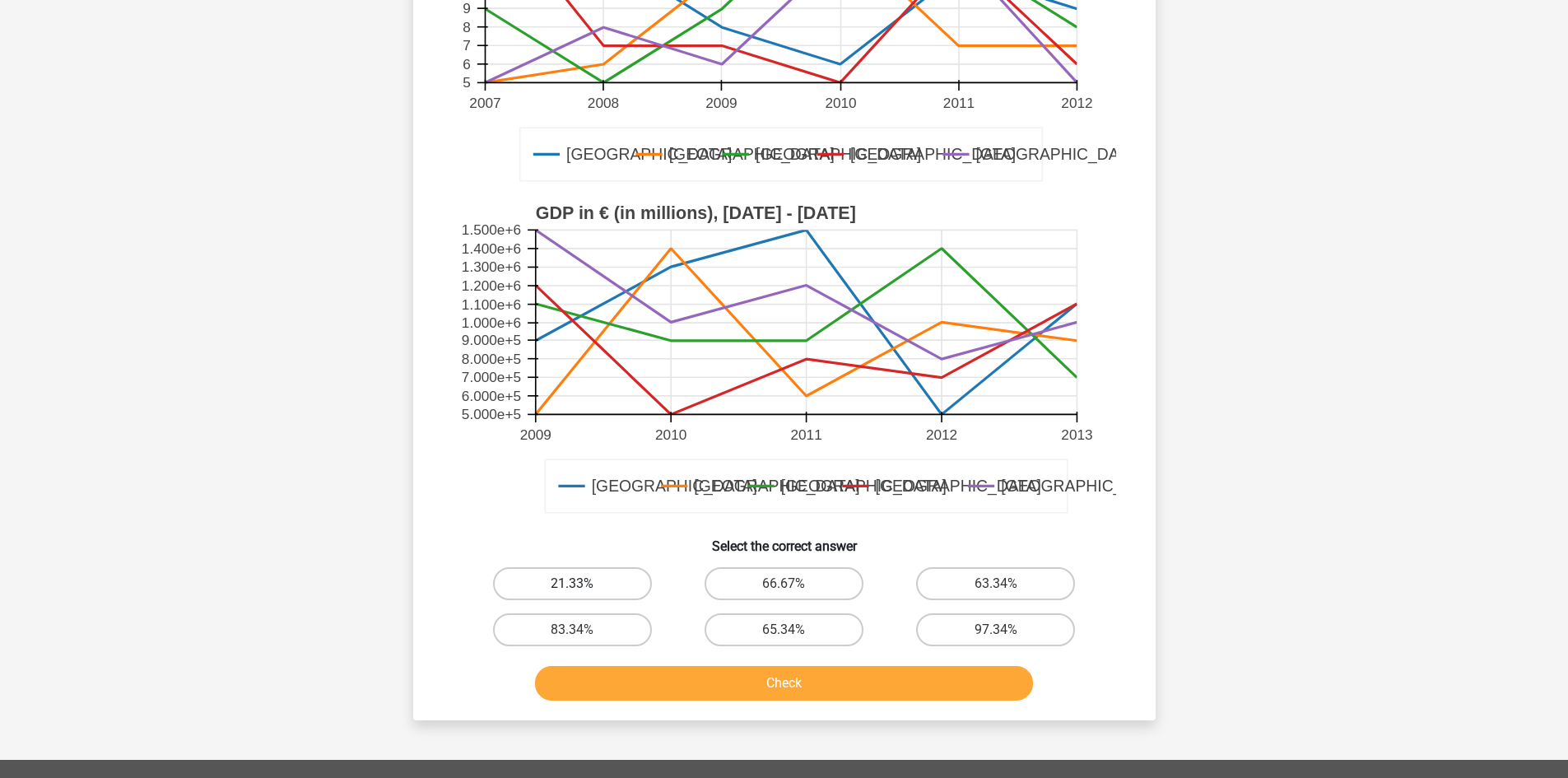
click at [586, 568] on label "21.33%" at bounding box center [573, 584] width 159 height 33
click at [582, 584] on input "21.33%" at bounding box center [578, 589] width 11 height 11
radio input "true"
click at [641, 666] on button "Check" at bounding box center [784, 683] width 498 height 34
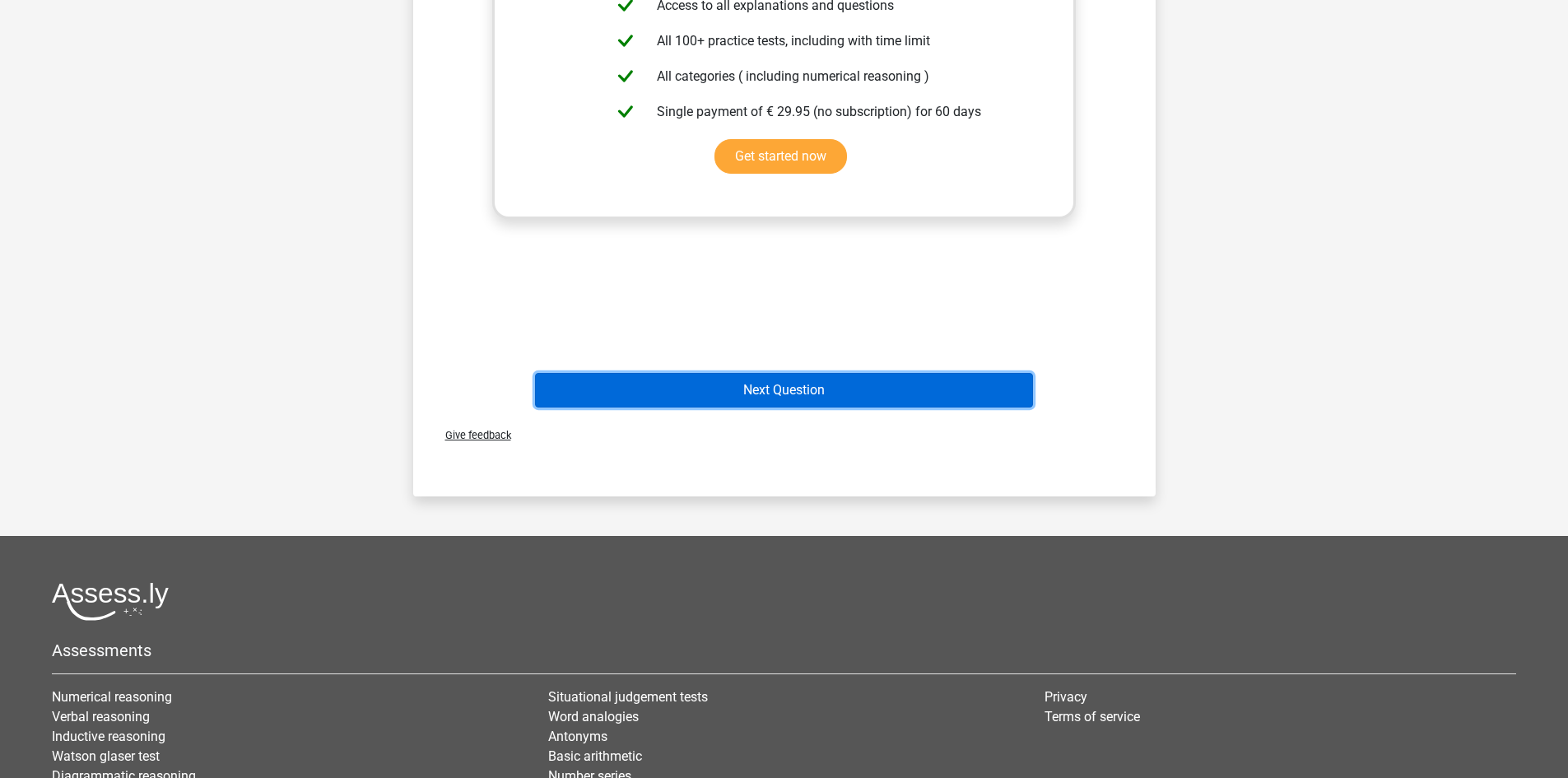
click at [855, 373] on button "Next Question" at bounding box center [784, 390] width 498 height 34
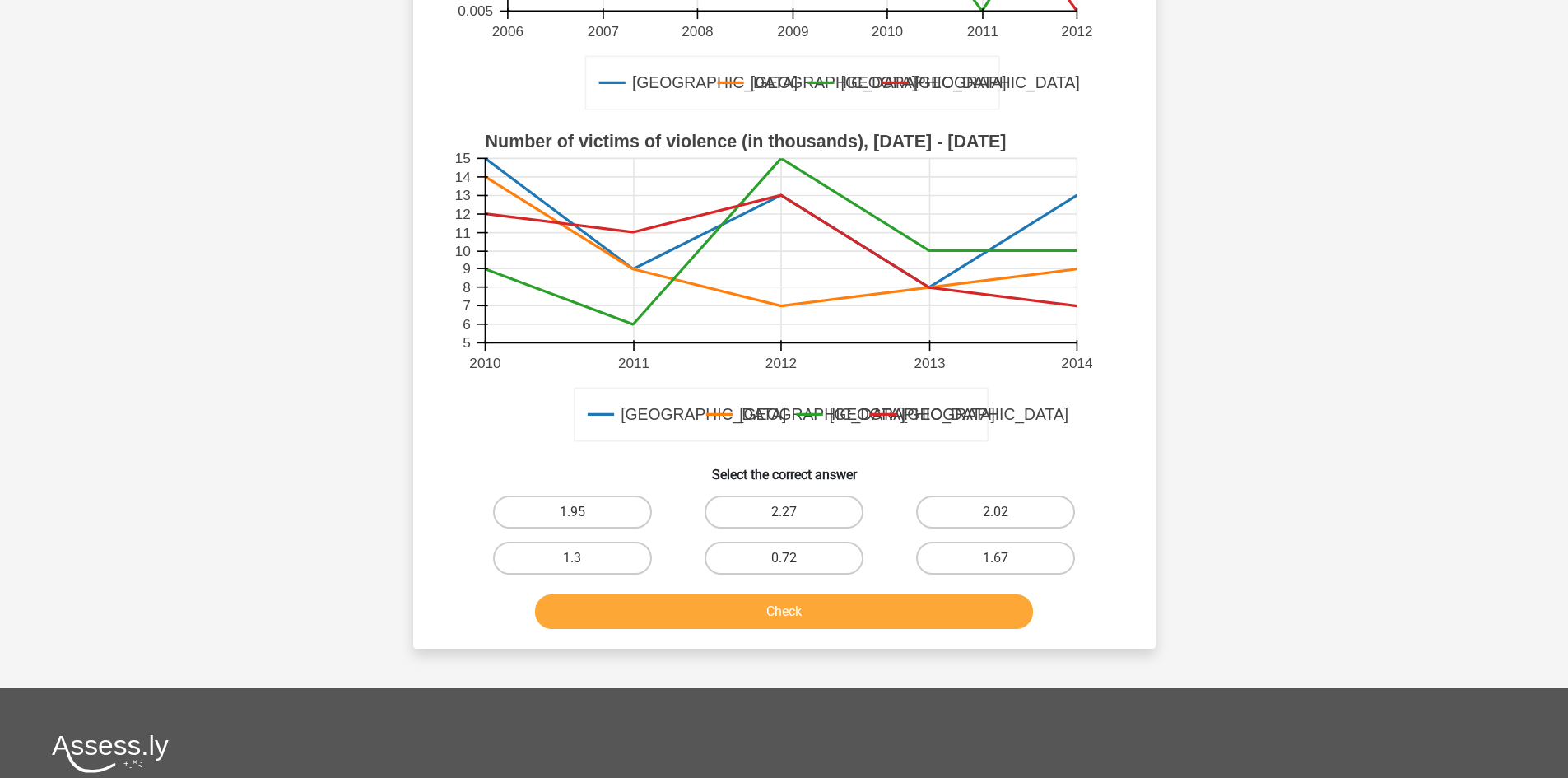
scroll to position [439, 0]
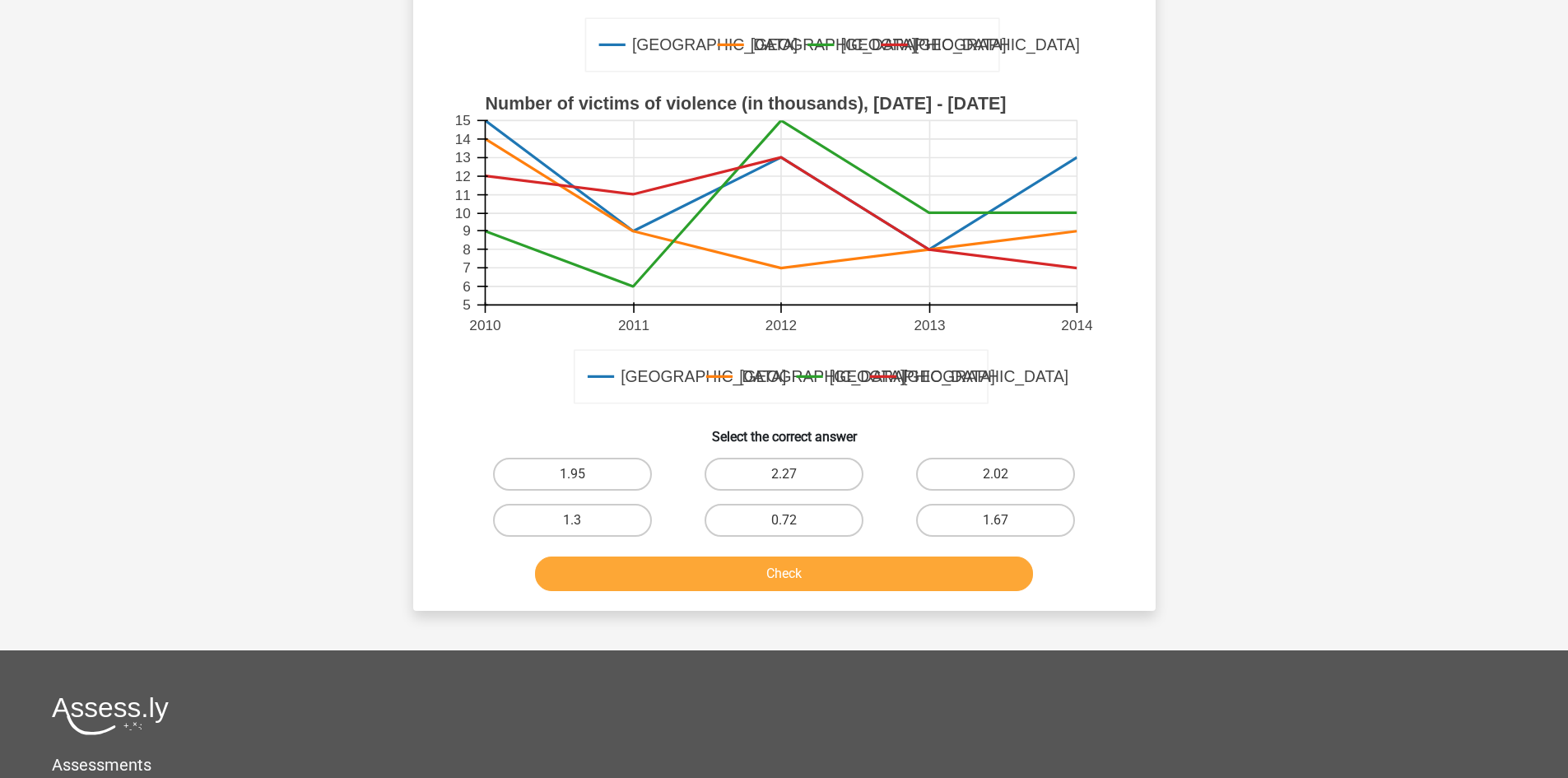
click at [581, 475] on input "1.95" at bounding box center [578, 480] width 11 height 11
radio input "true"
click at [641, 561] on button "Check" at bounding box center [784, 573] width 498 height 34
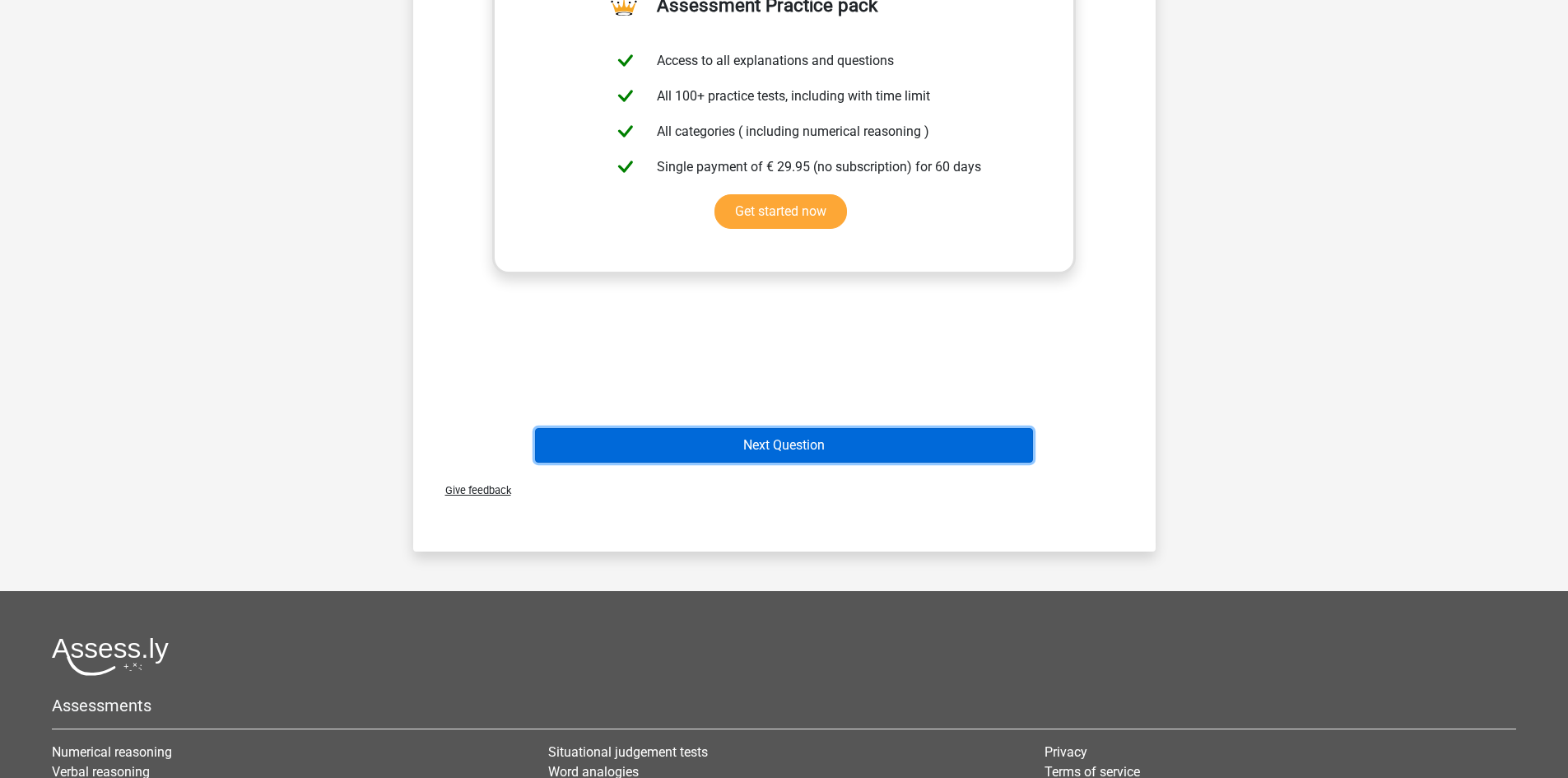
click at [883, 441] on button "Next Question" at bounding box center [784, 445] width 498 height 34
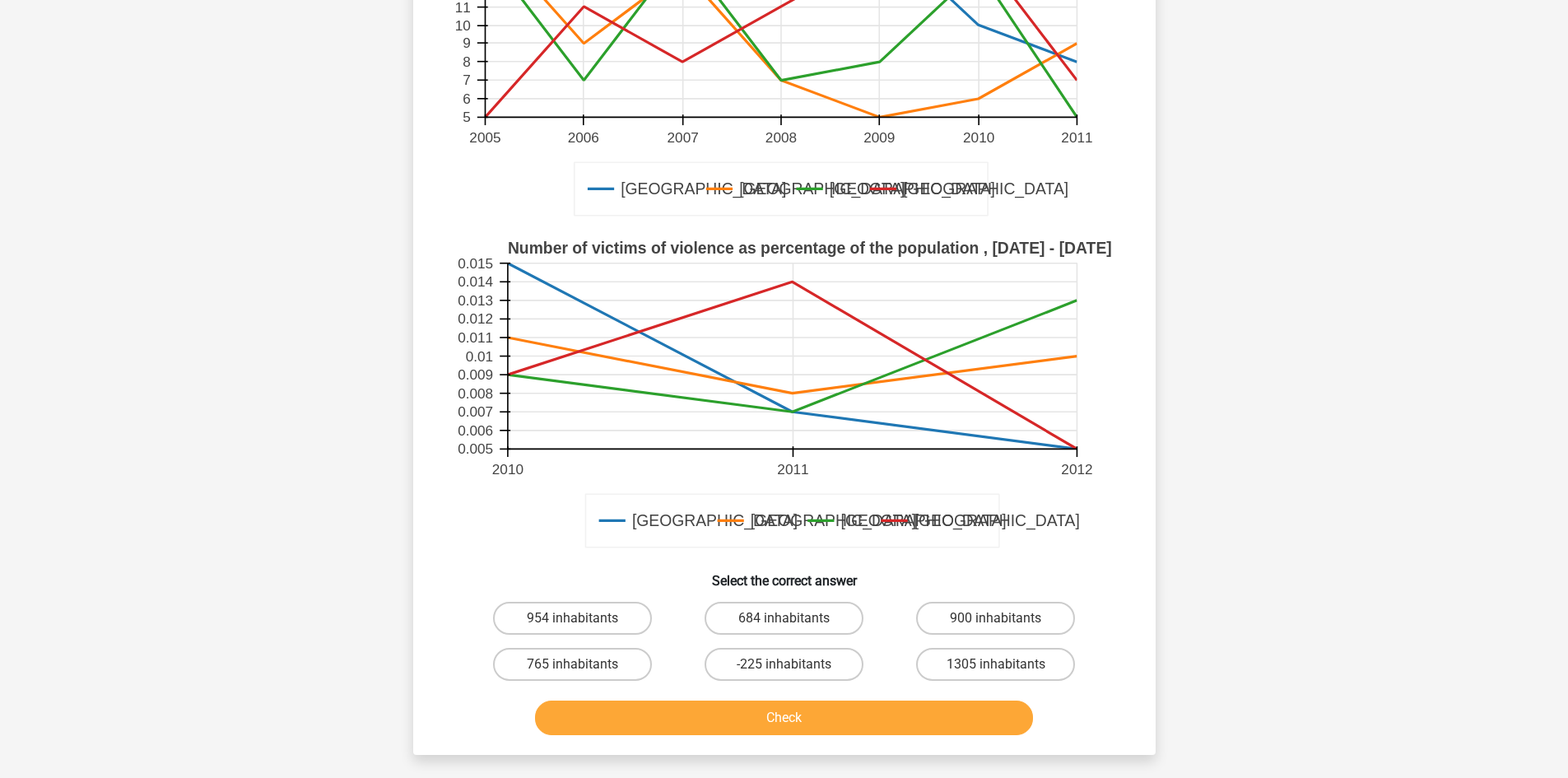
scroll to position [384, 0]
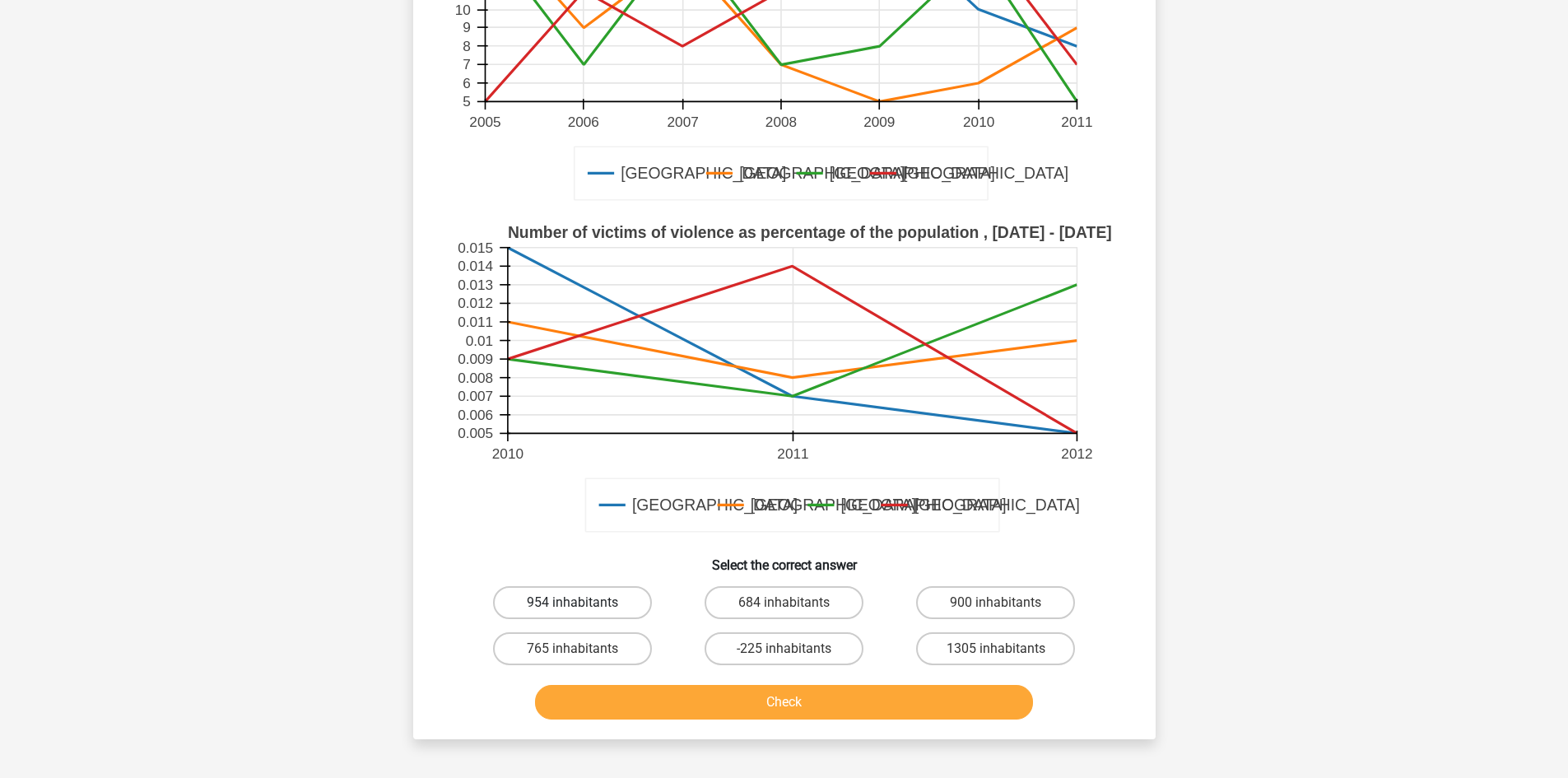
click at [617, 586] on label "954 inhabitants" at bounding box center [573, 603] width 159 height 33
click at [582, 603] on input "954 inhabitants" at bounding box center [578, 609] width 11 height 11
radio input "true"
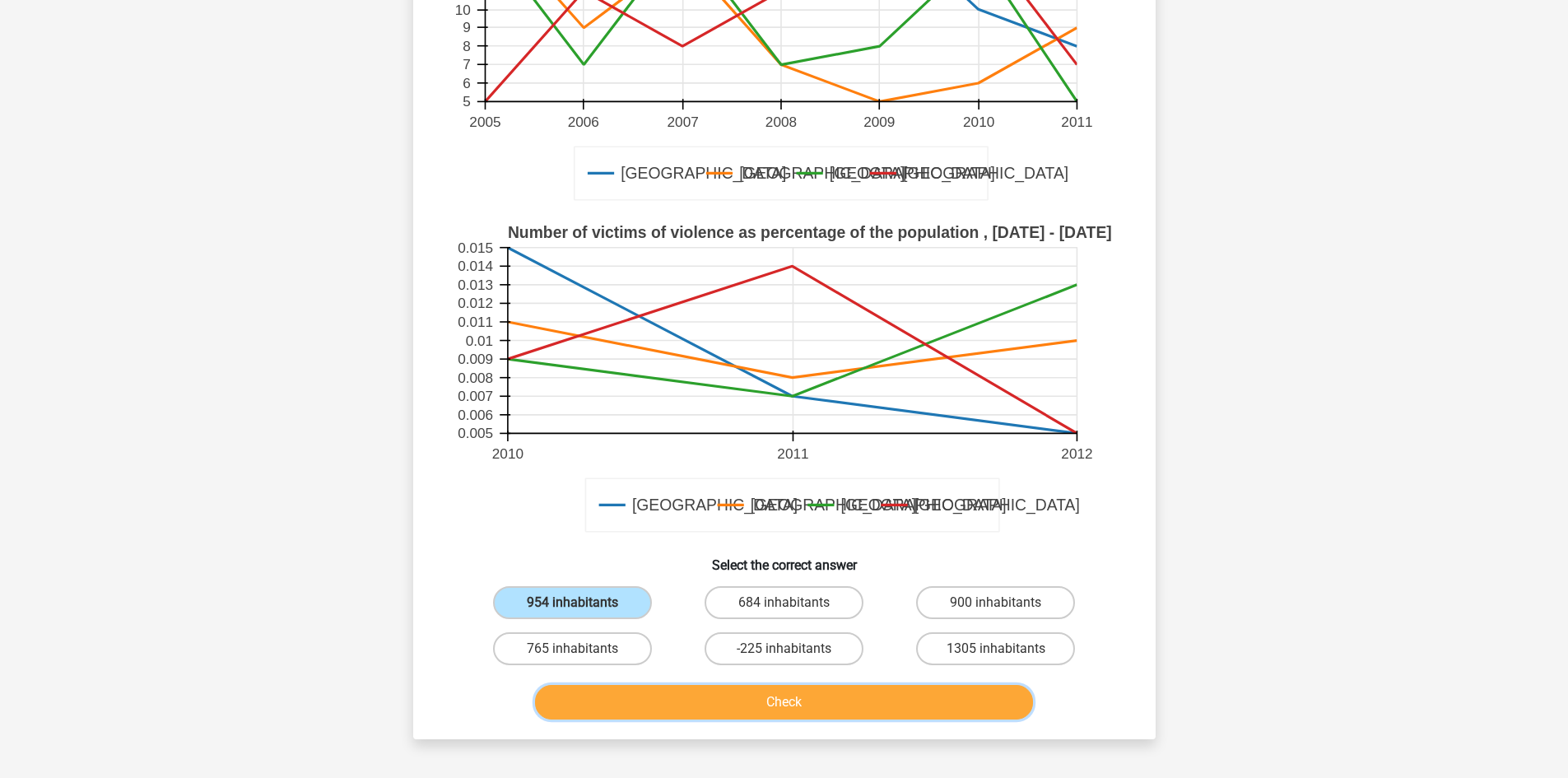
click at [658, 685] on button "Check" at bounding box center [784, 702] width 498 height 34
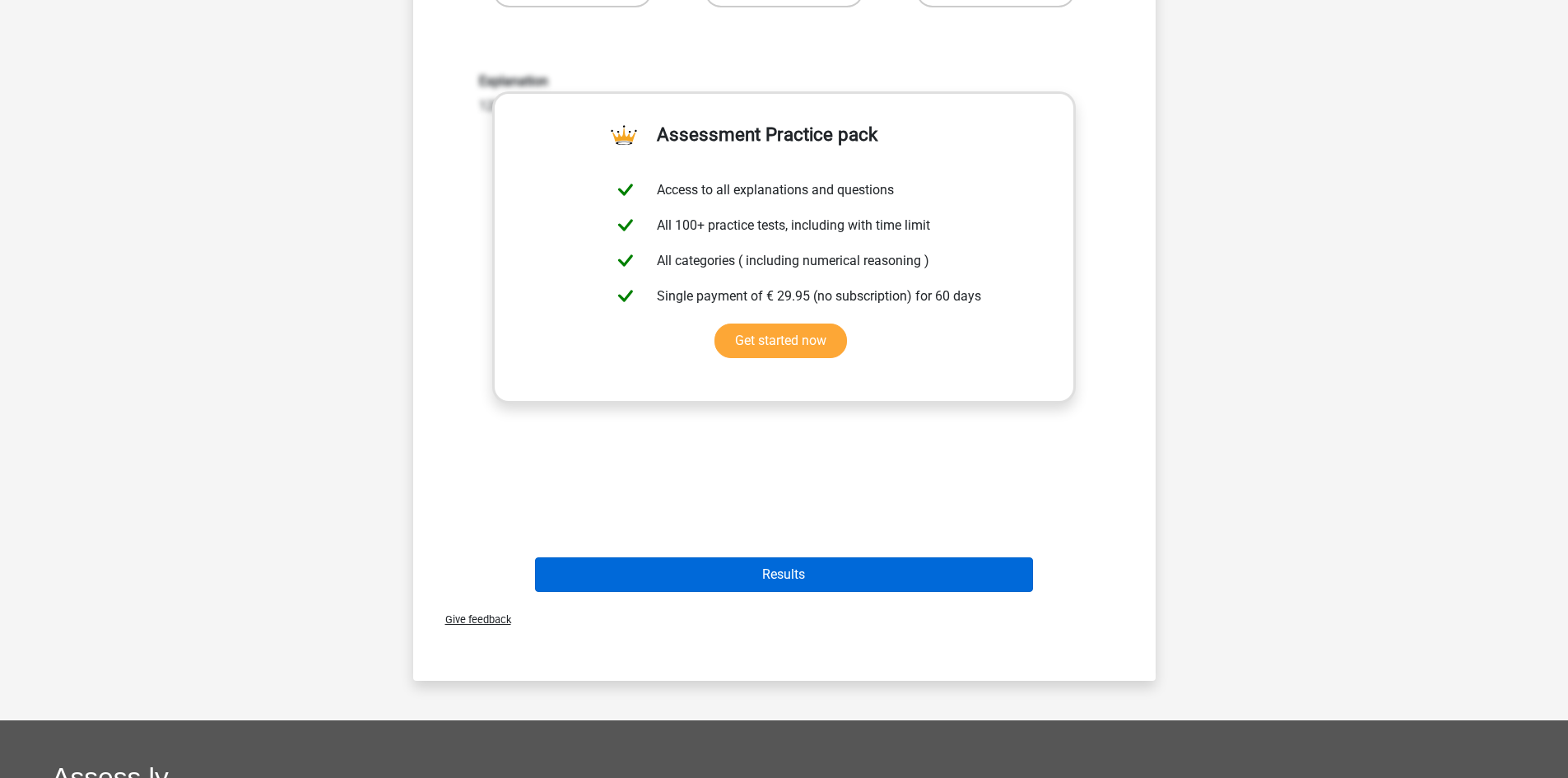
scroll to position [1043, 0]
click at [860, 557] on button "Results" at bounding box center [784, 573] width 498 height 34
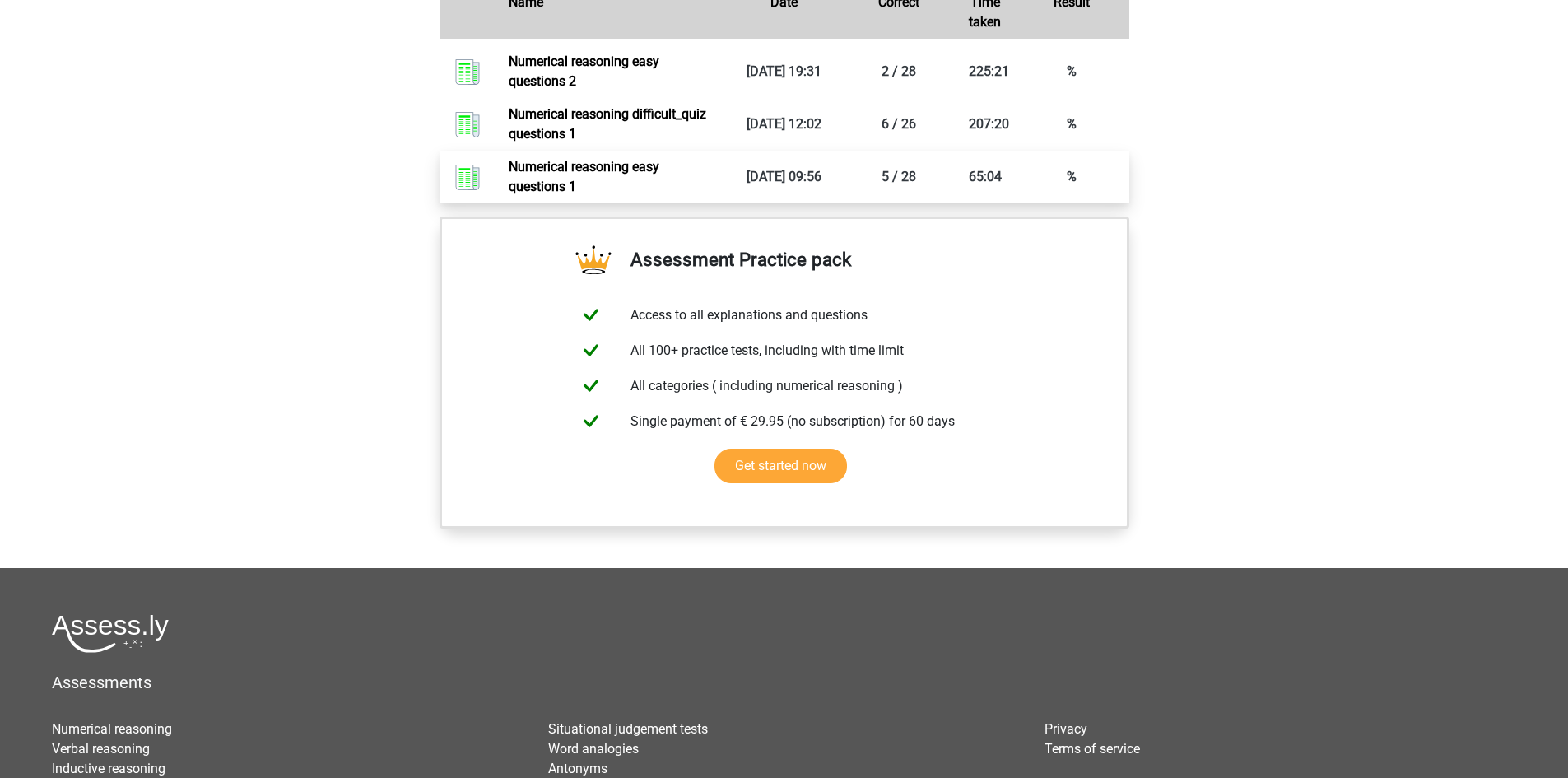
scroll to position [1098, 0]
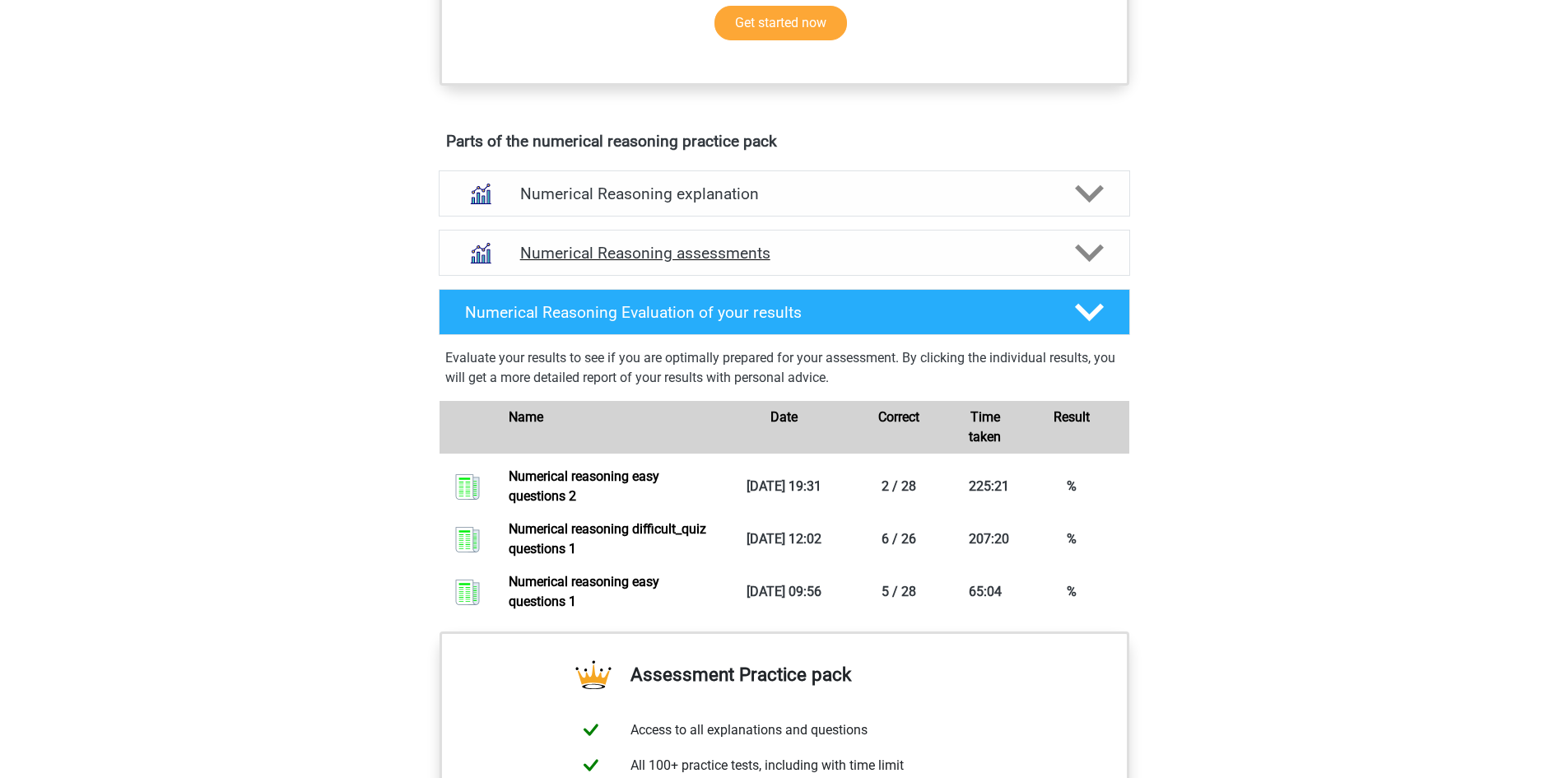
click at [655, 263] on h4 "Numerical Reasoning assessments" at bounding box center [784, 253] width 529 height 19
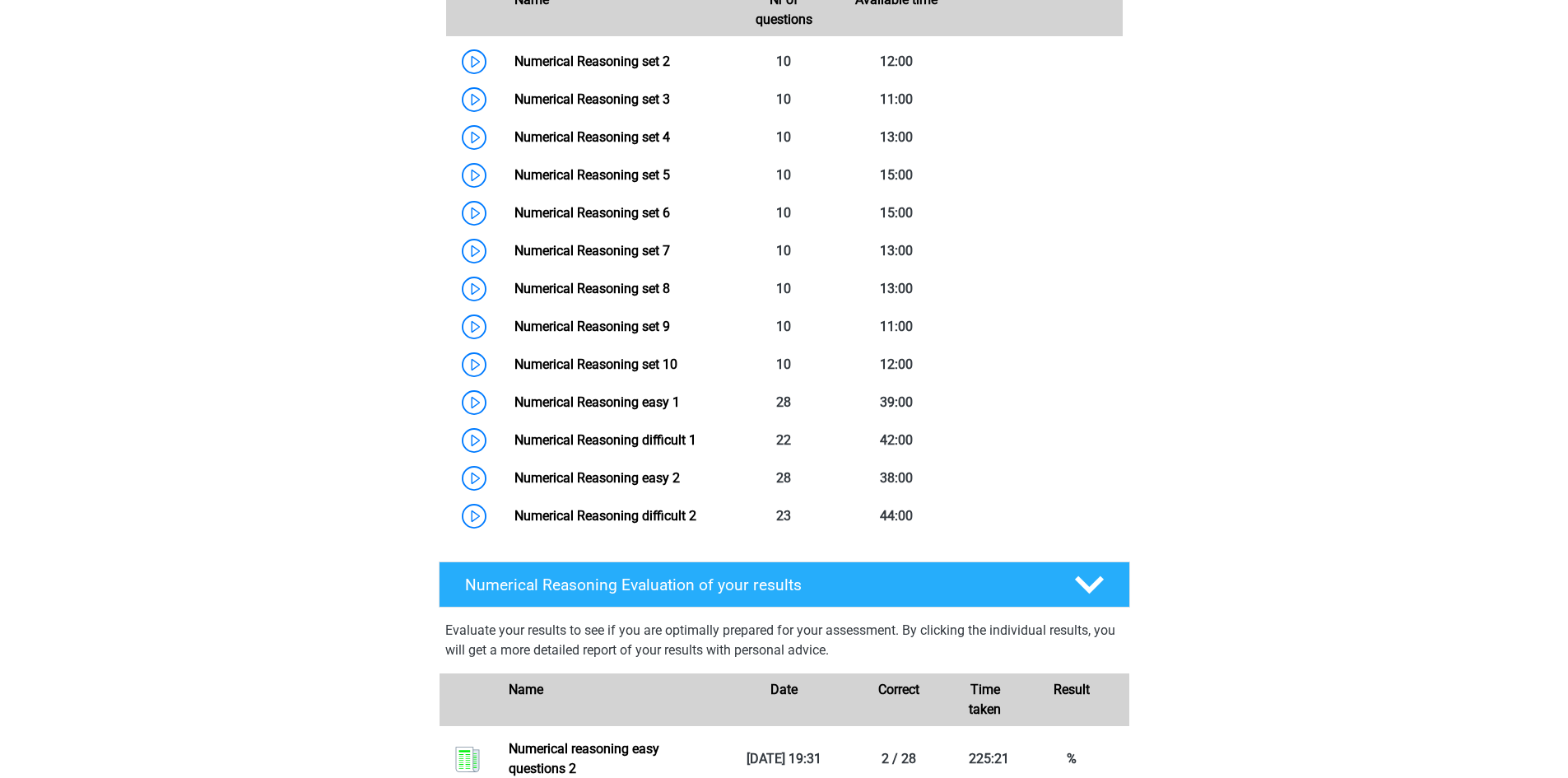
scroll to position [1373, 0]
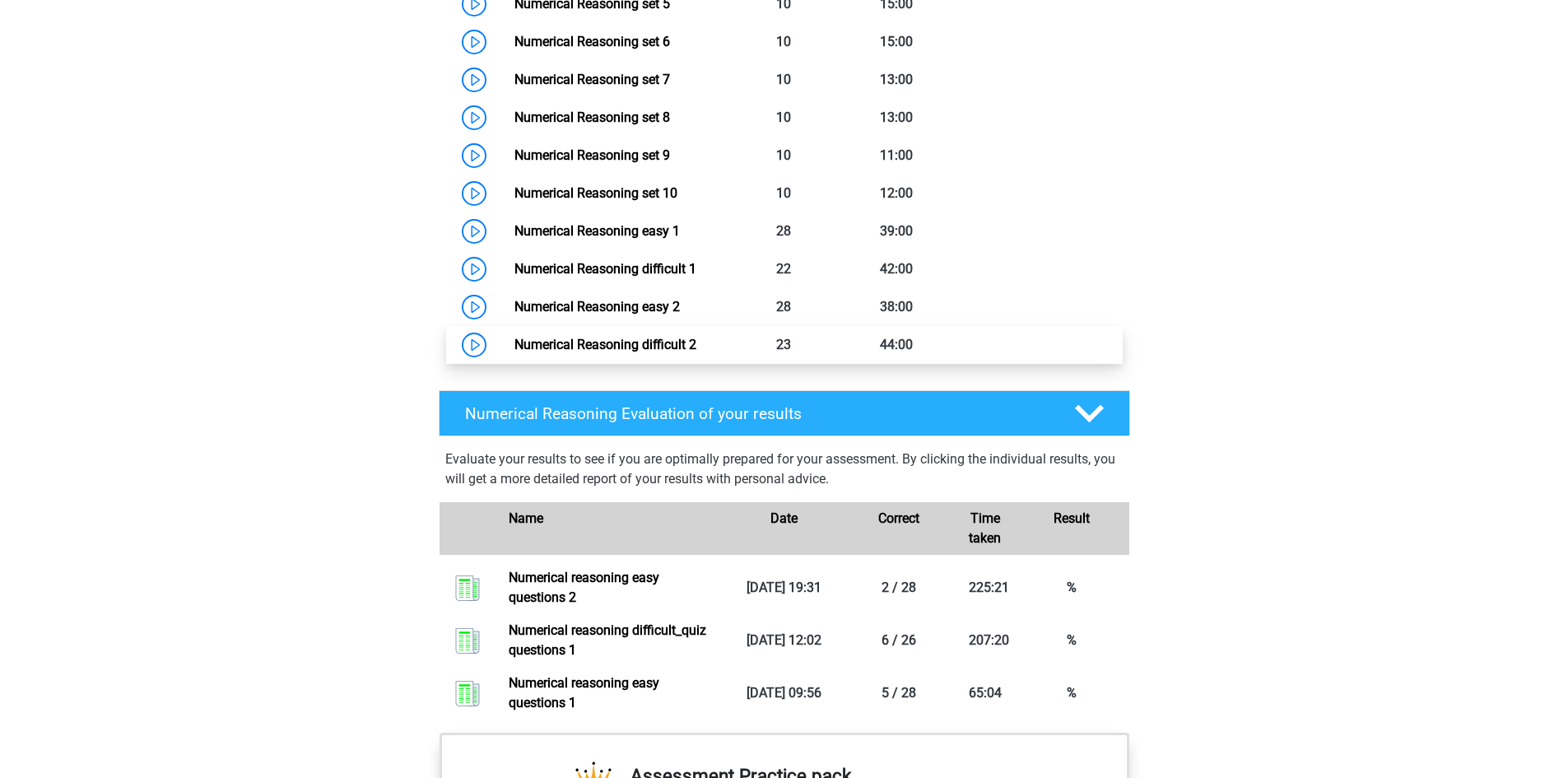
click at [696, 353] on link "Numerical Reasoning difficult 2" at bounding box center [605, 345] width 181 height 16
click at [682, 423] on h4 "Numerical Reasoning Evaluation of your results" at bounding box center [756, 414] width 583 height 19
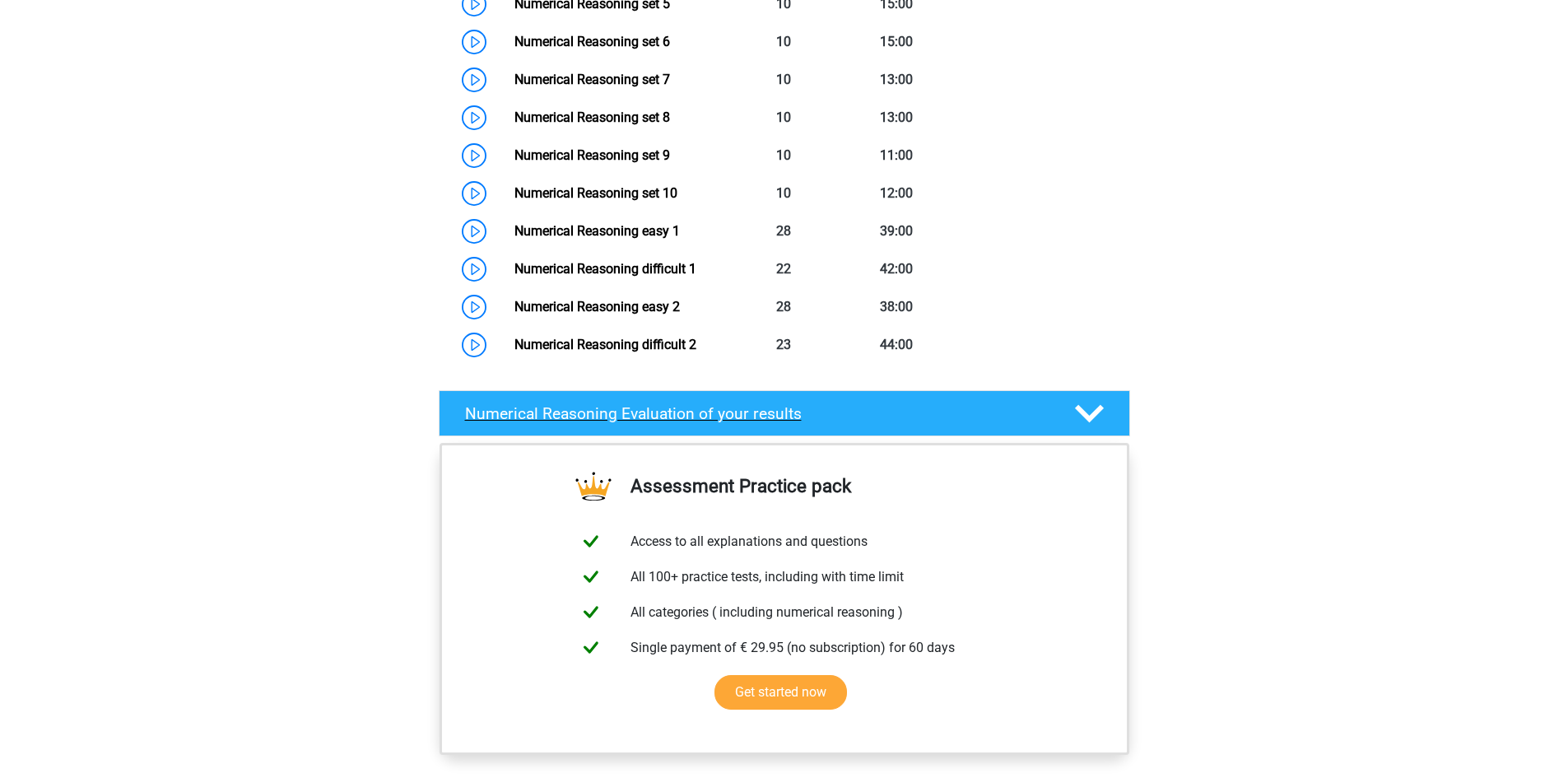
click at [682, 423] on h4 "Numerical Reasoning Evaluation of your results" at bounding box center [756, 414] width 583 height 19
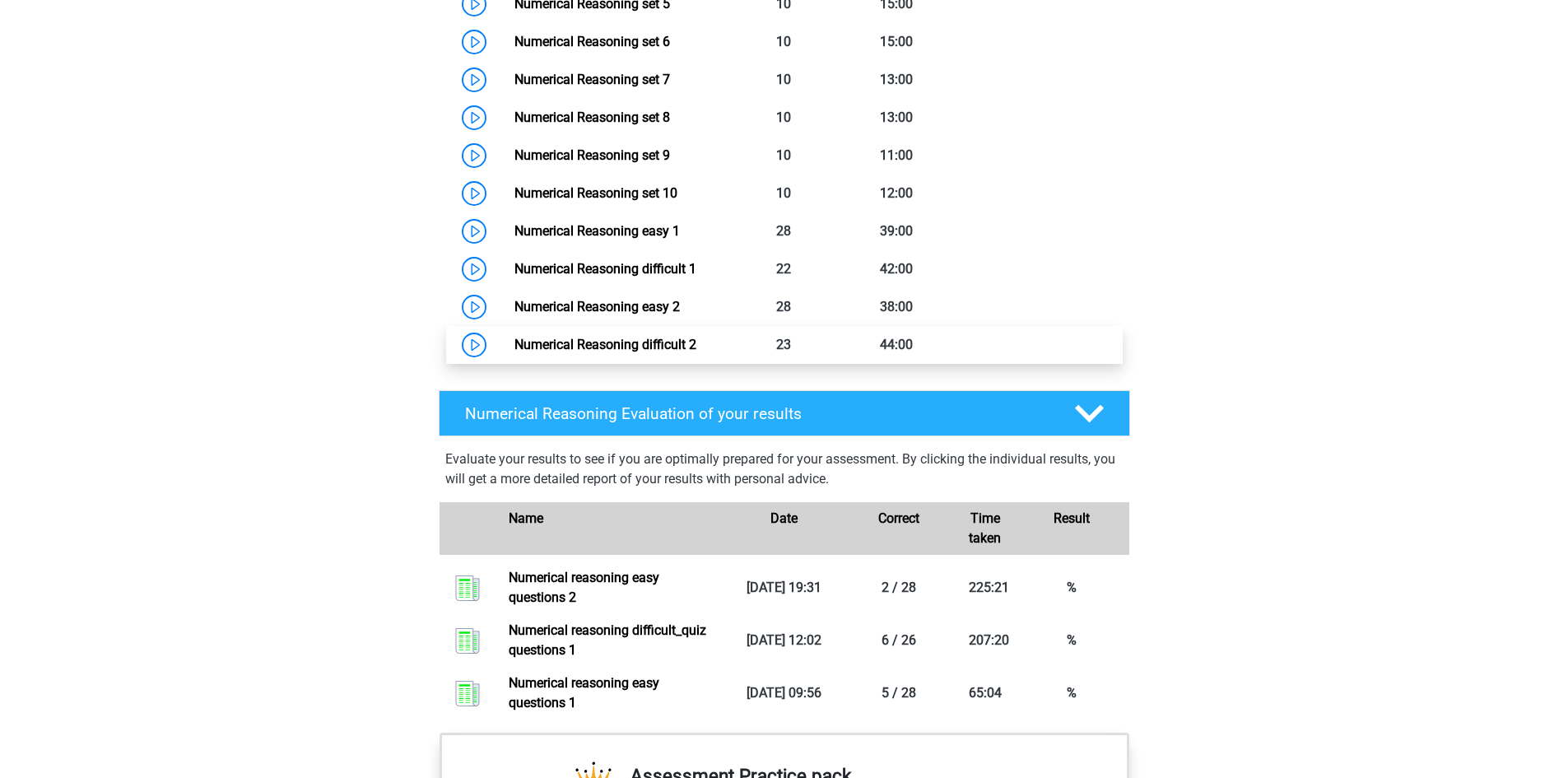
click at [676, 353] on link "Numerical Reasoning difficult 2" at bounding box center [605, 345] width 181 height 16
click at [583, 353] on link "Numerical Reasoning difficult 2" at bounding box center [605, 345] width 181 height 16
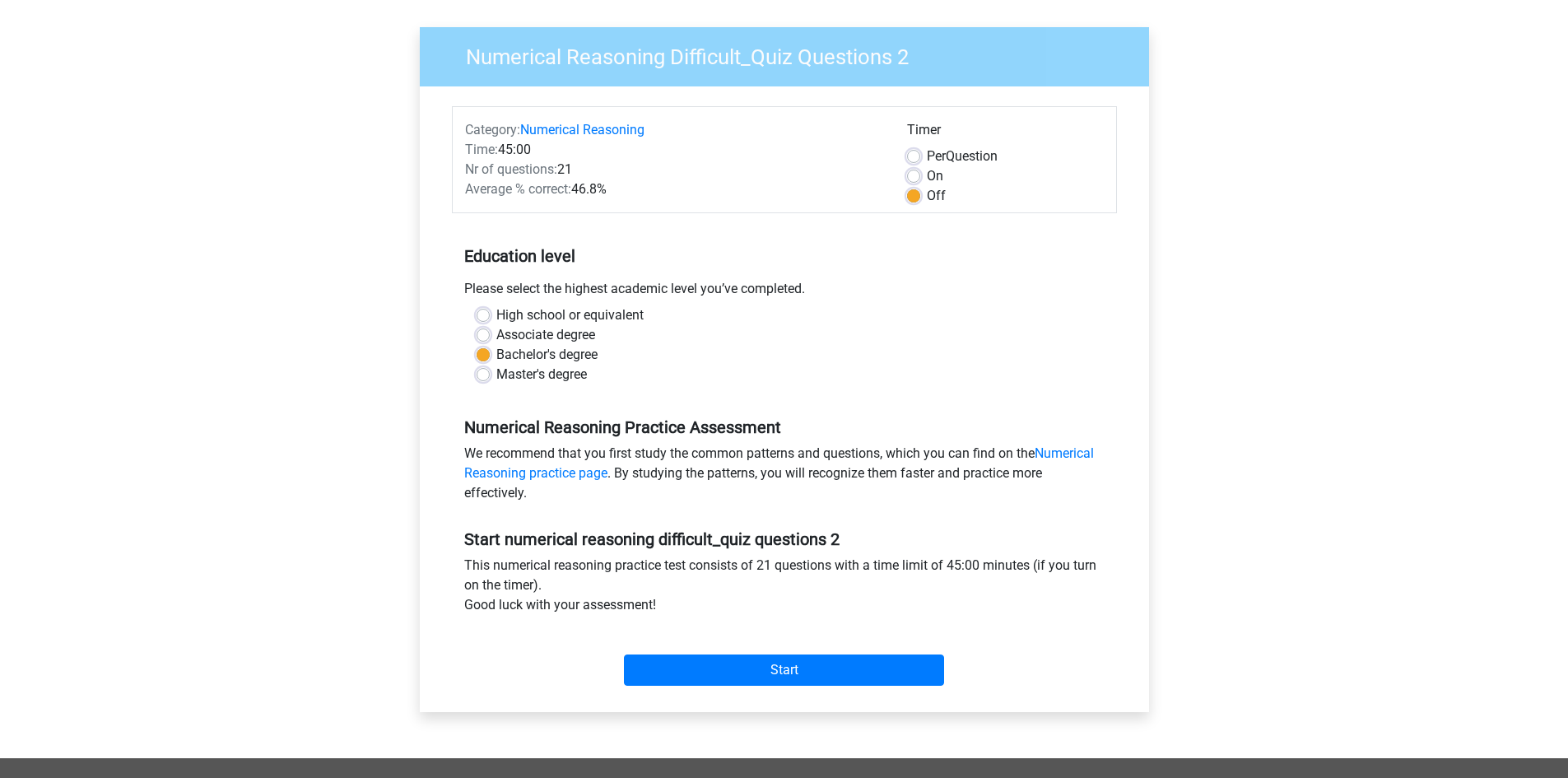
scroll to position [109, 0]
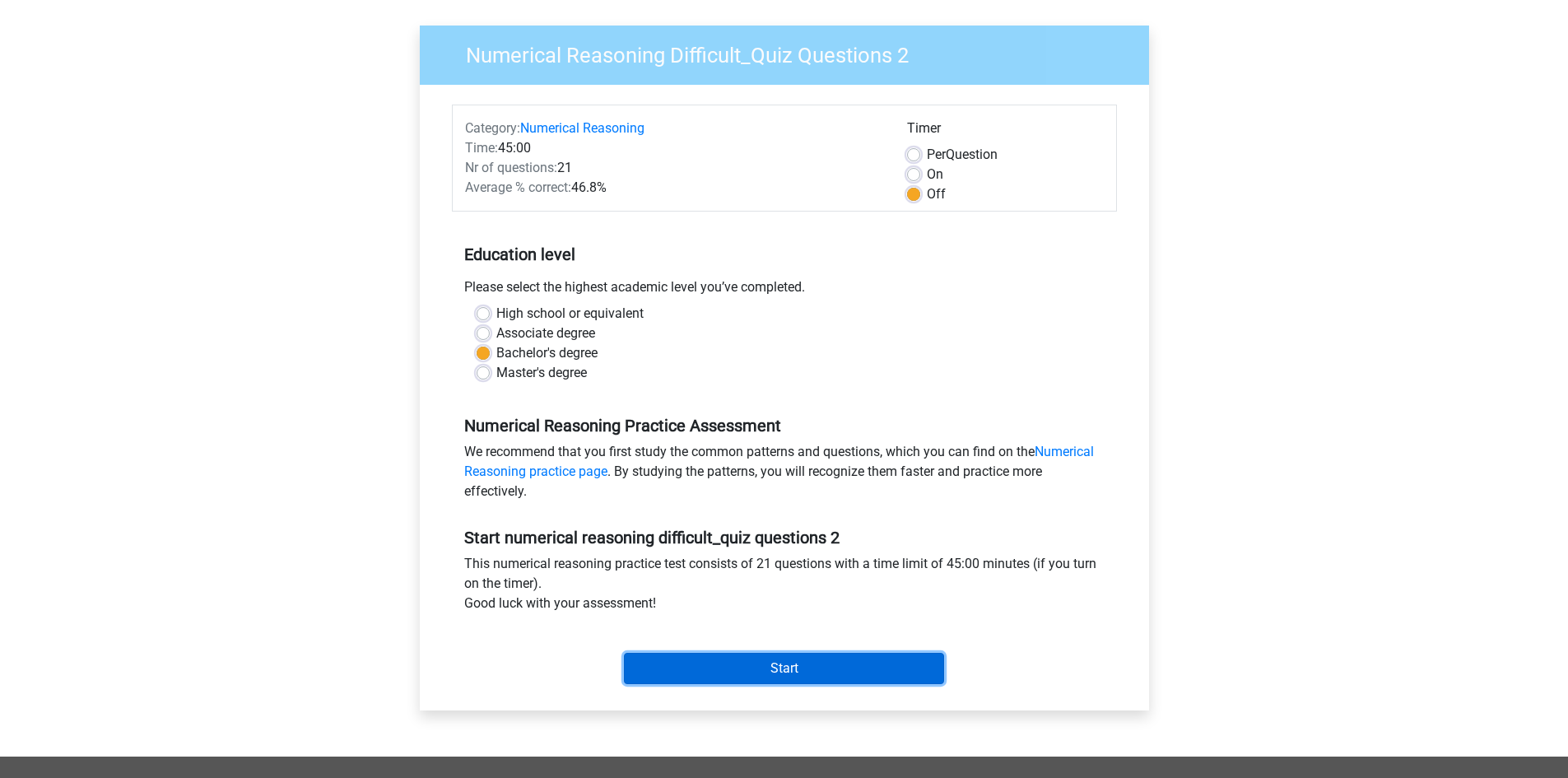
click at [757, 665] on input "Start" at bounding box center [784, 669] width 320 height 31
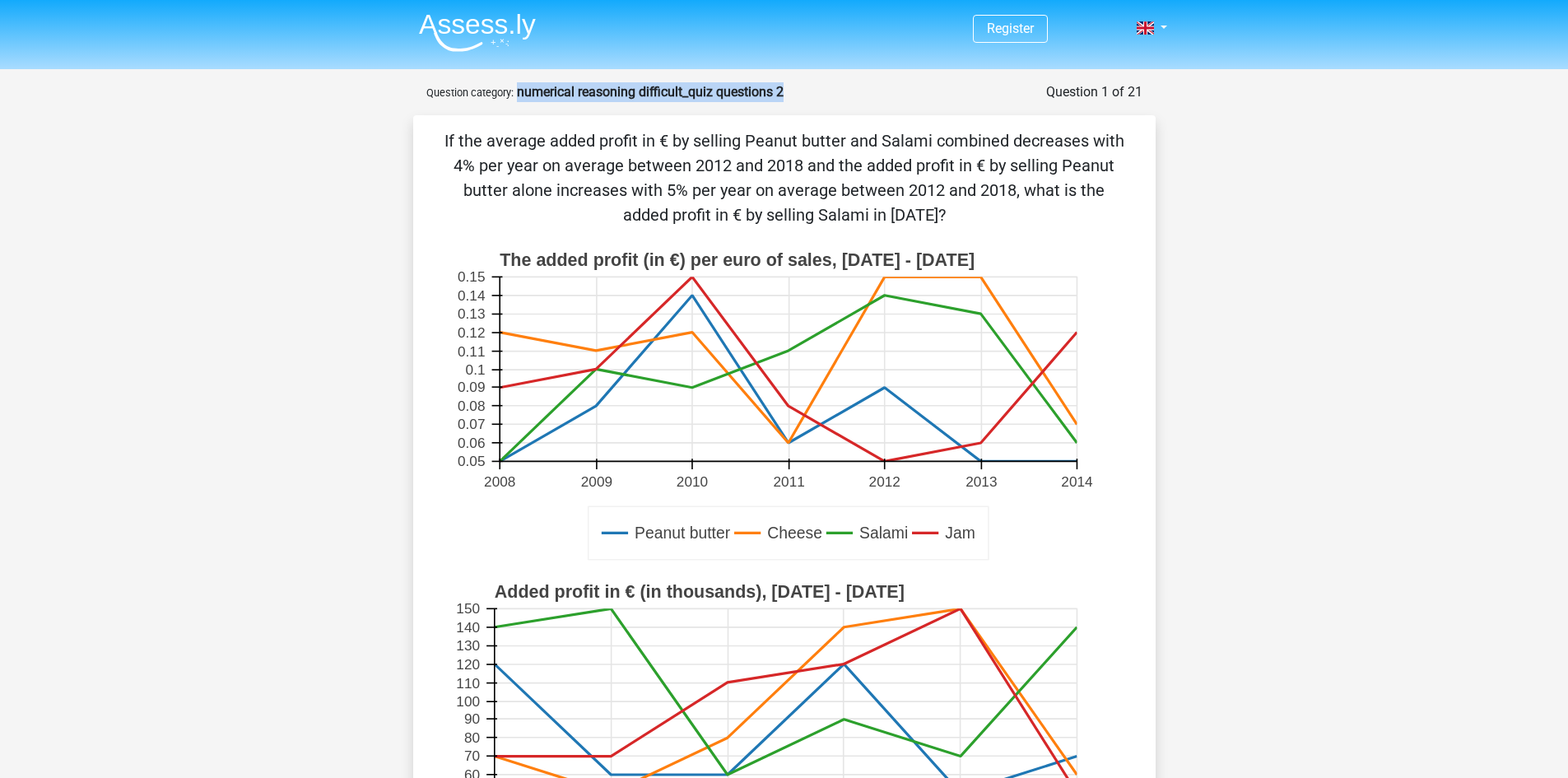
drag, startPoint x: 783, startPoint y: 91, endPoint x: 518, endPoint y: 100, distance: 265.2
click at [518, 100] on div "Question 1 of 21 Question category: numerical reasoning difficult_quiz question…" at bounding box center [785, 92] width 716 height 19
copy strong "numerical reasoning difficult_quiz questions 2"
click at [887, 238] on div "If the average added profit in € by selling Peanut butter and Salami combined d…" at bounding box center [784, 608] width 729 height 958
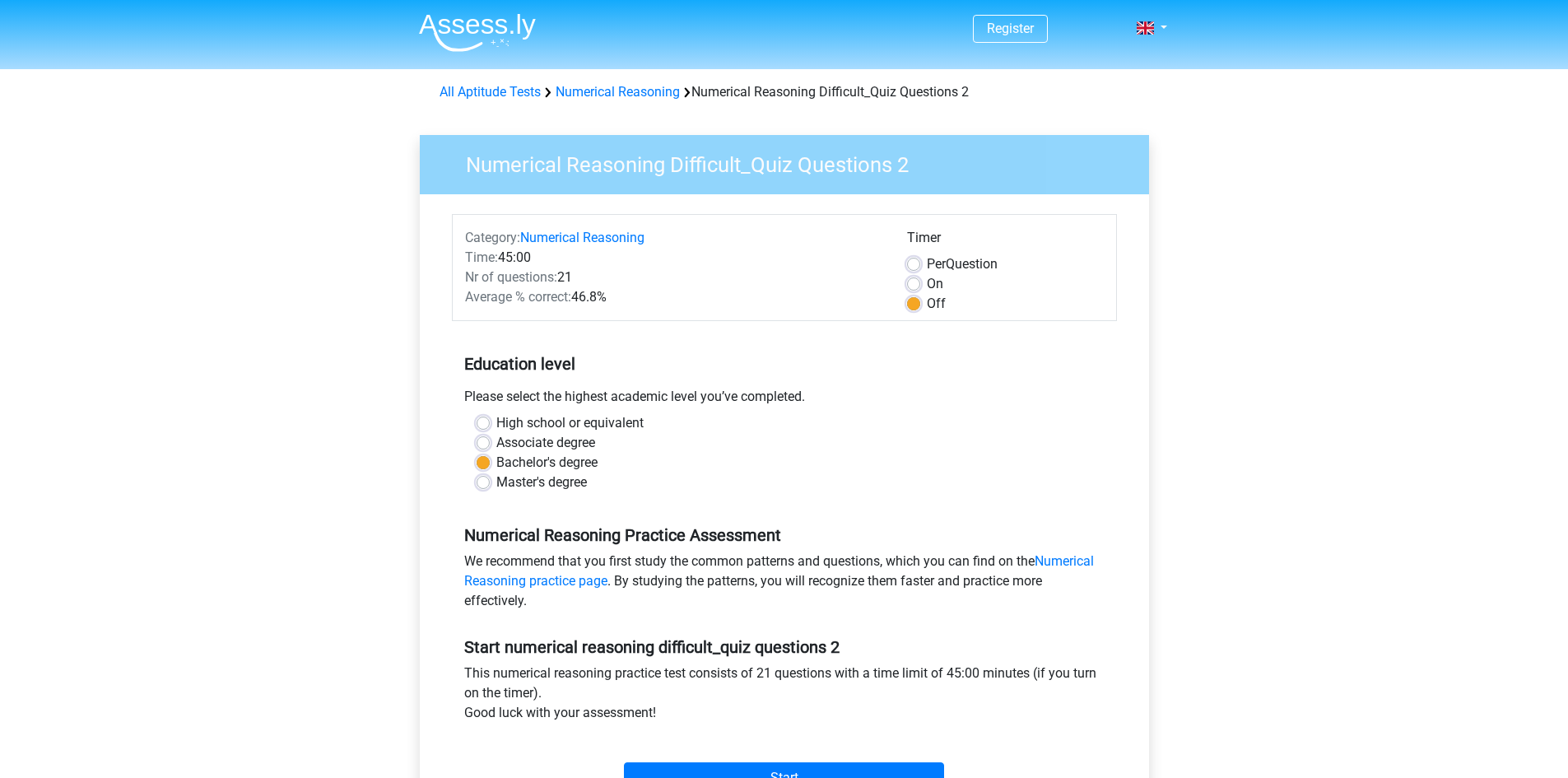
scroll to position [109, 0]
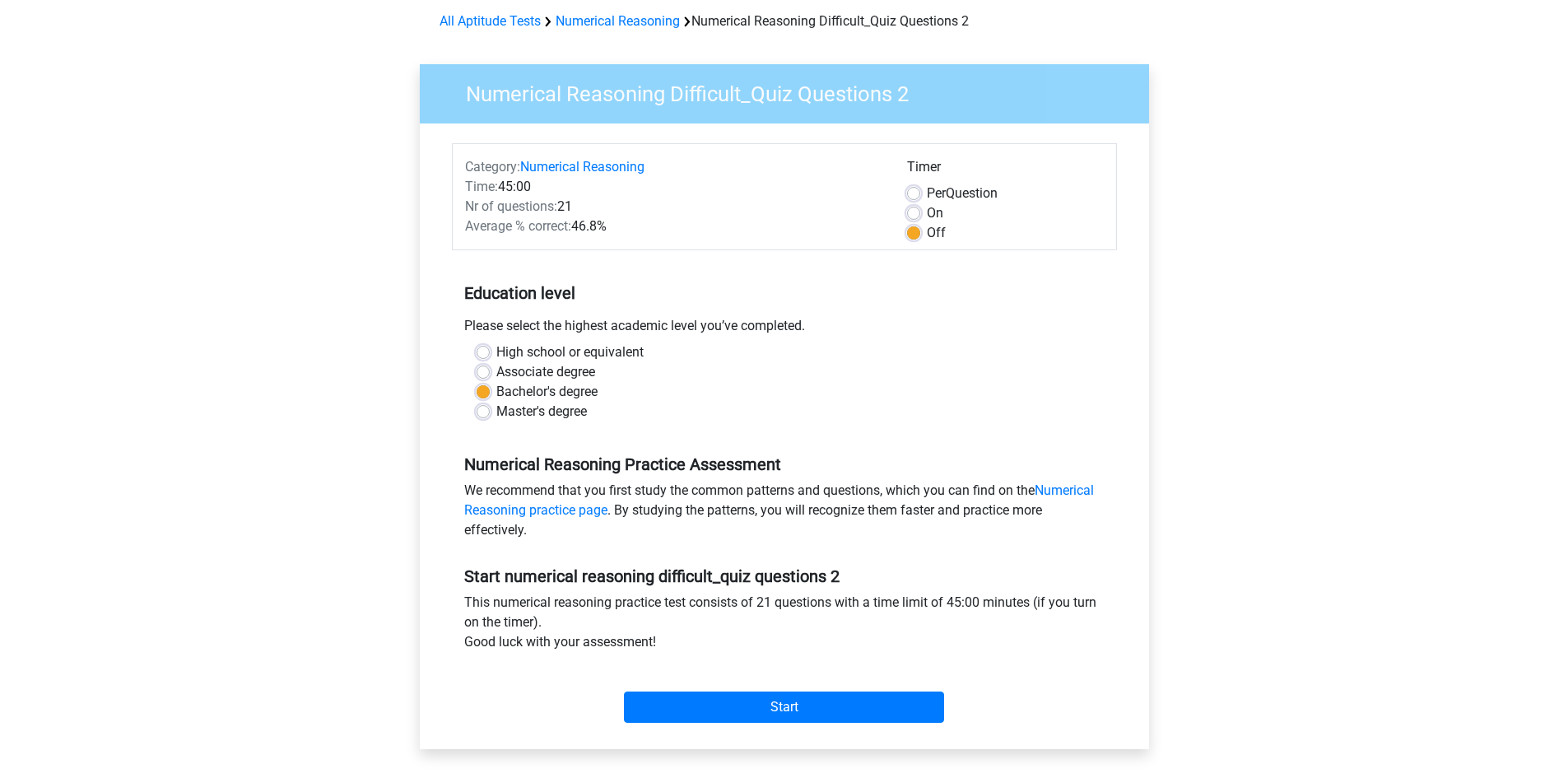
scroll to position [274, 0]
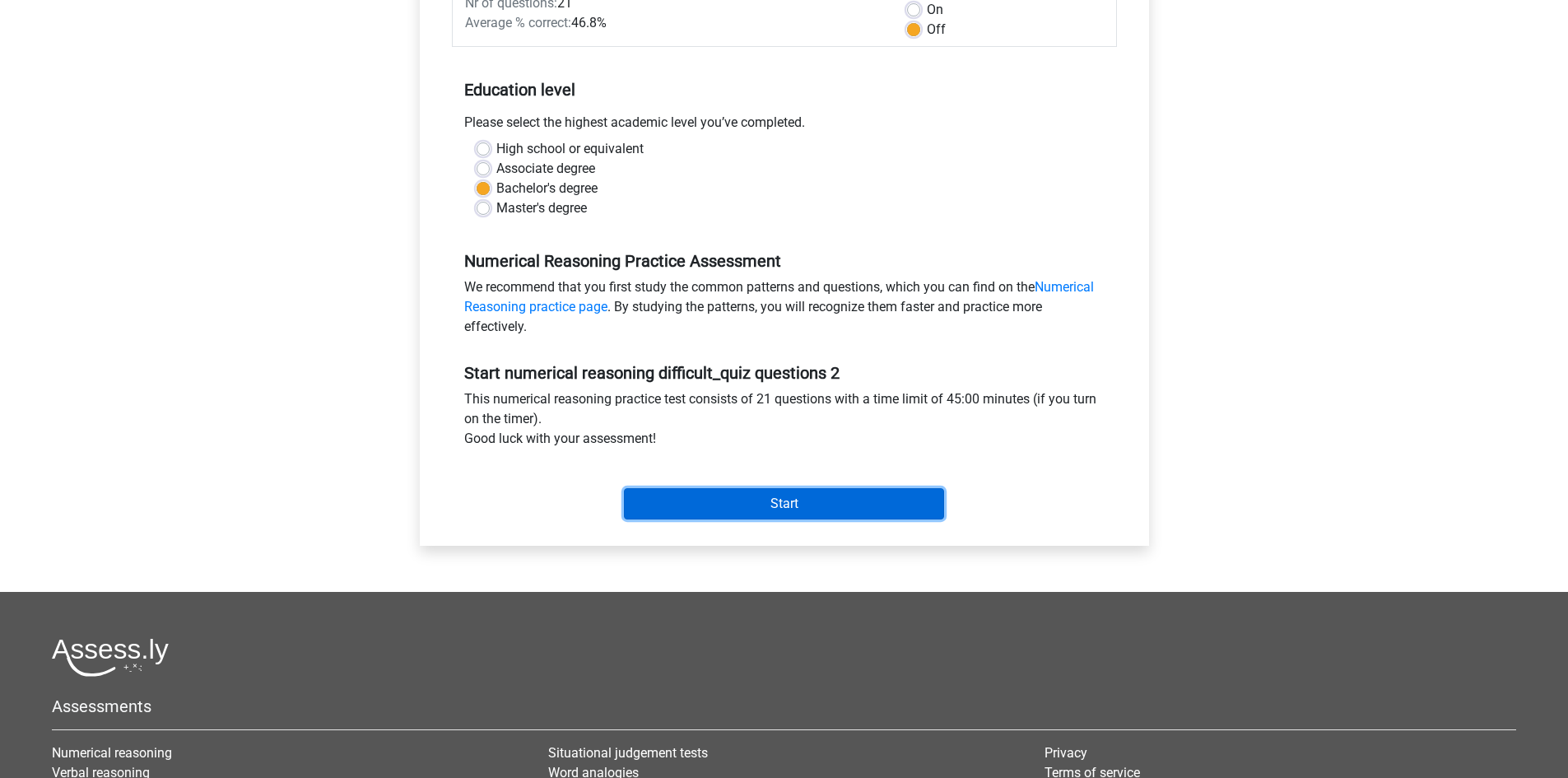
click at [818, 497] on input "Start" at bounding box center [784, 504] width 320 height 31
